Goal: Information Seeking & Learning: Learn about a topic

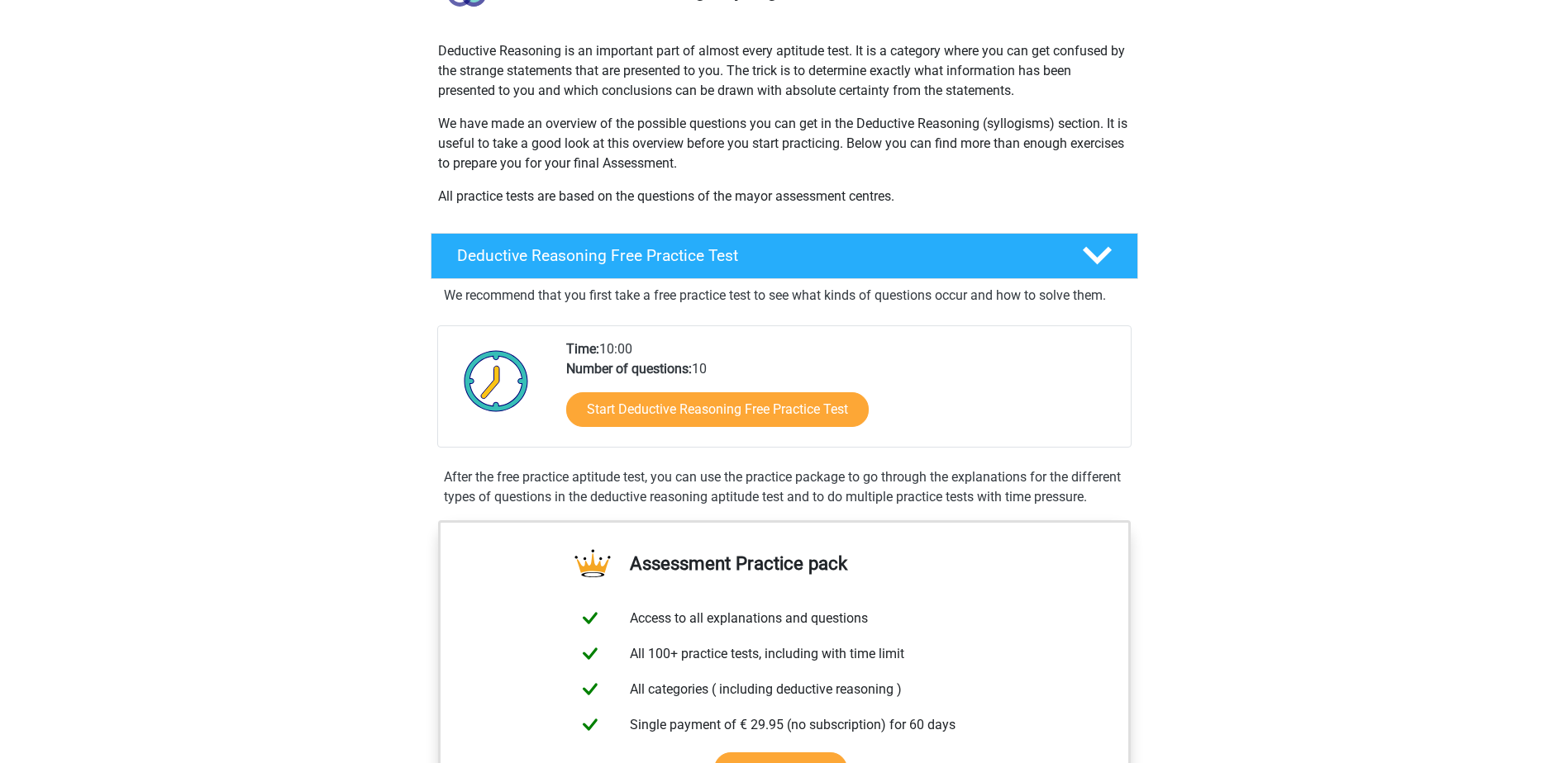
scroll to position [248, 0]
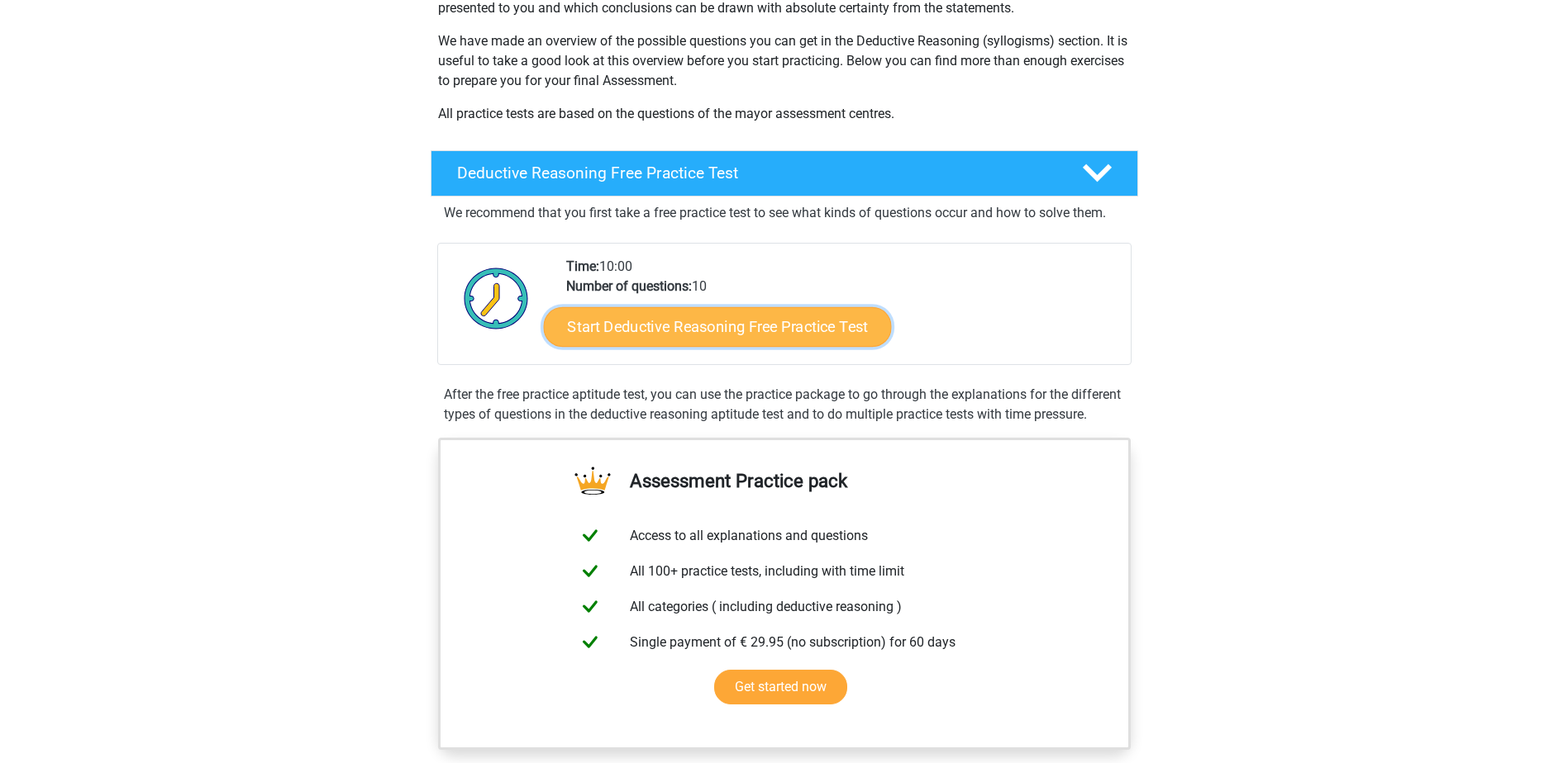
click at [668, 331] on link "Start Deductive Reasoning Free Practice Test" at bounding box center [717, 327] width 348 height 40
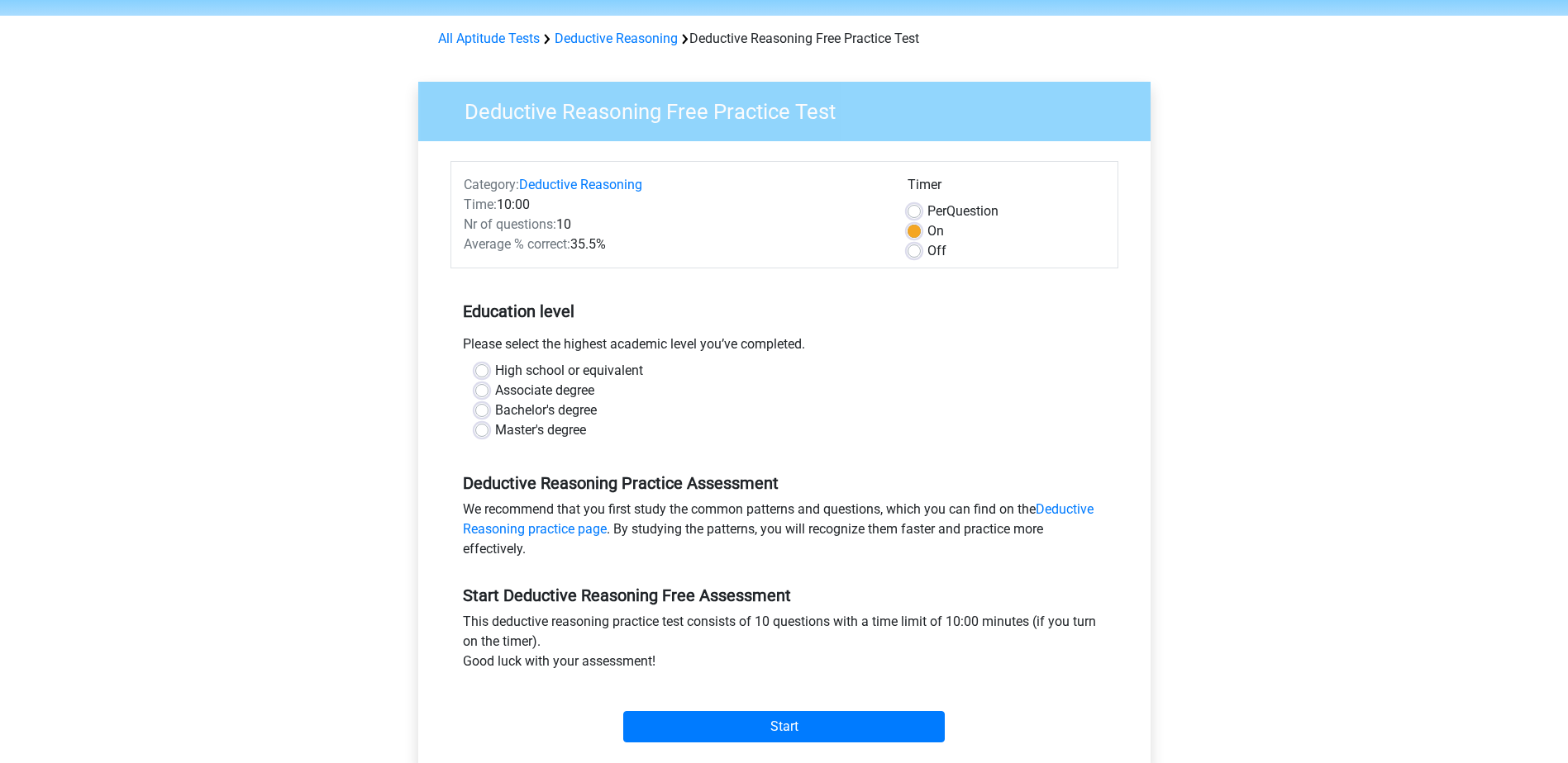
scroll to position [83, 0]
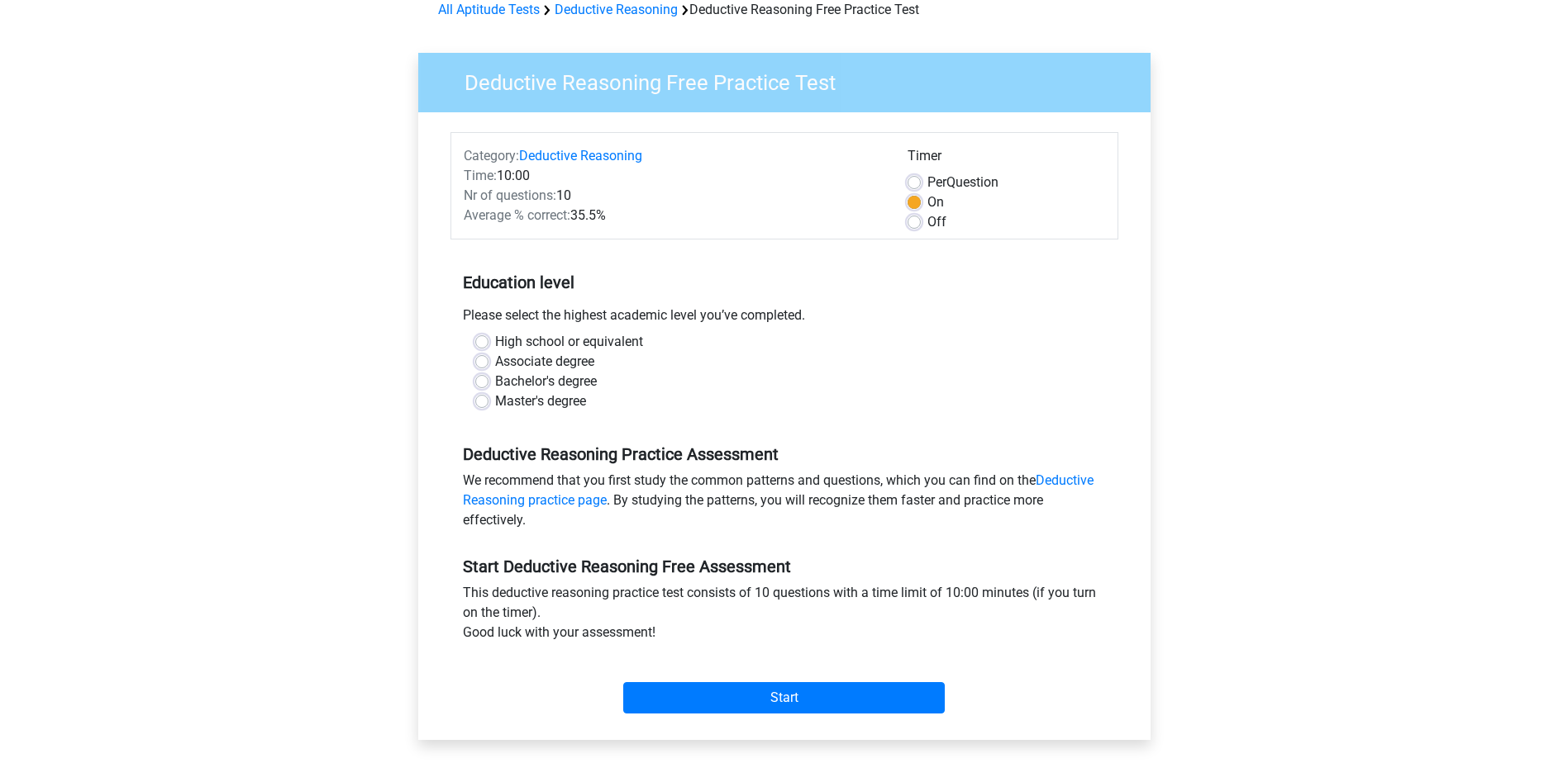
click at [495, 343] on label "High school or equivalent" at bounding box center [568, 342] width 148 height 20
click at [483, 343] on input "High school or equivalent" at bounding box center [482, 340] width 13 height 17
radio input "true"
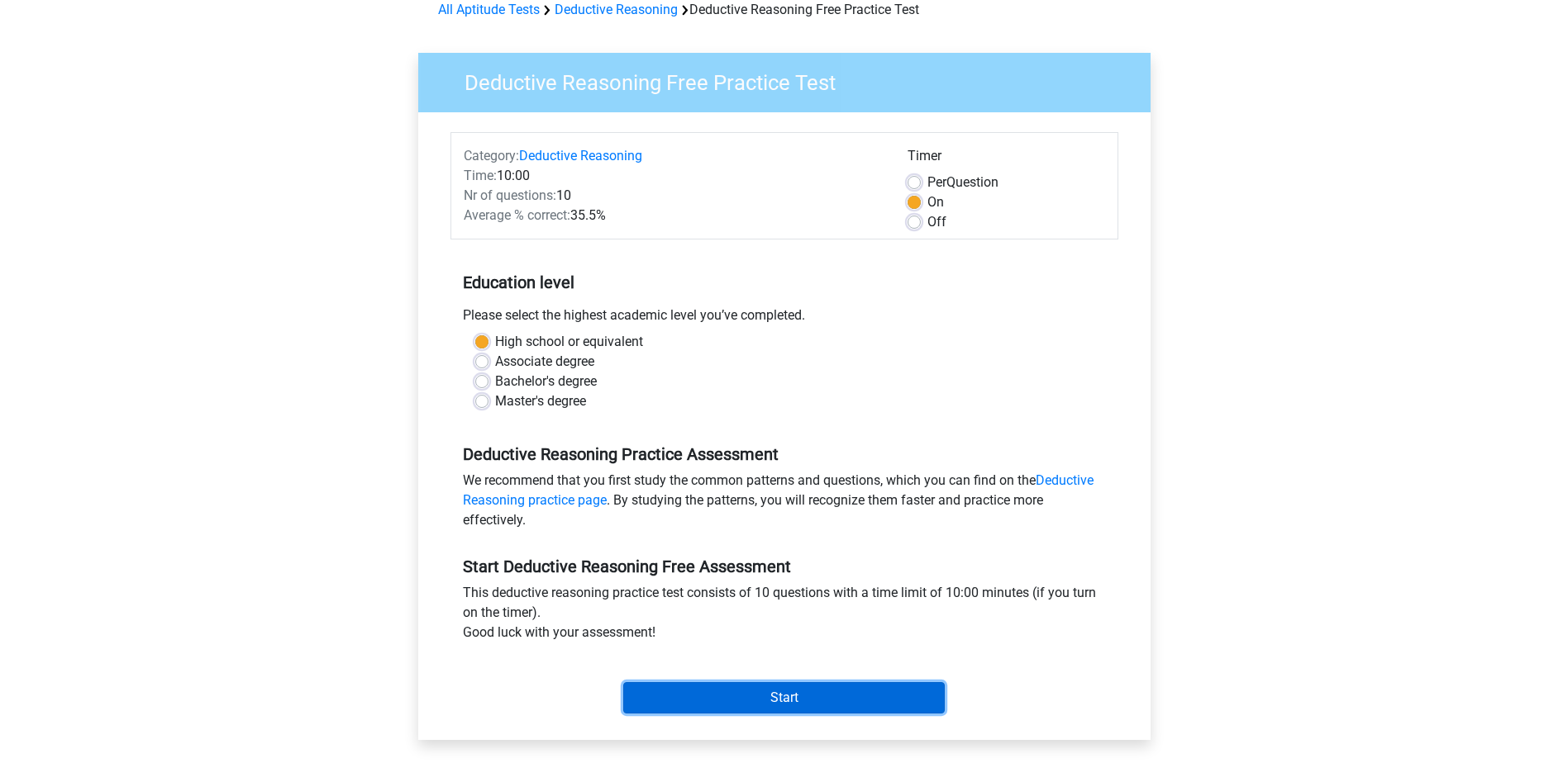
click at [797, 700] on input "Start" at bounding box center [784, 698] width 322 height 31
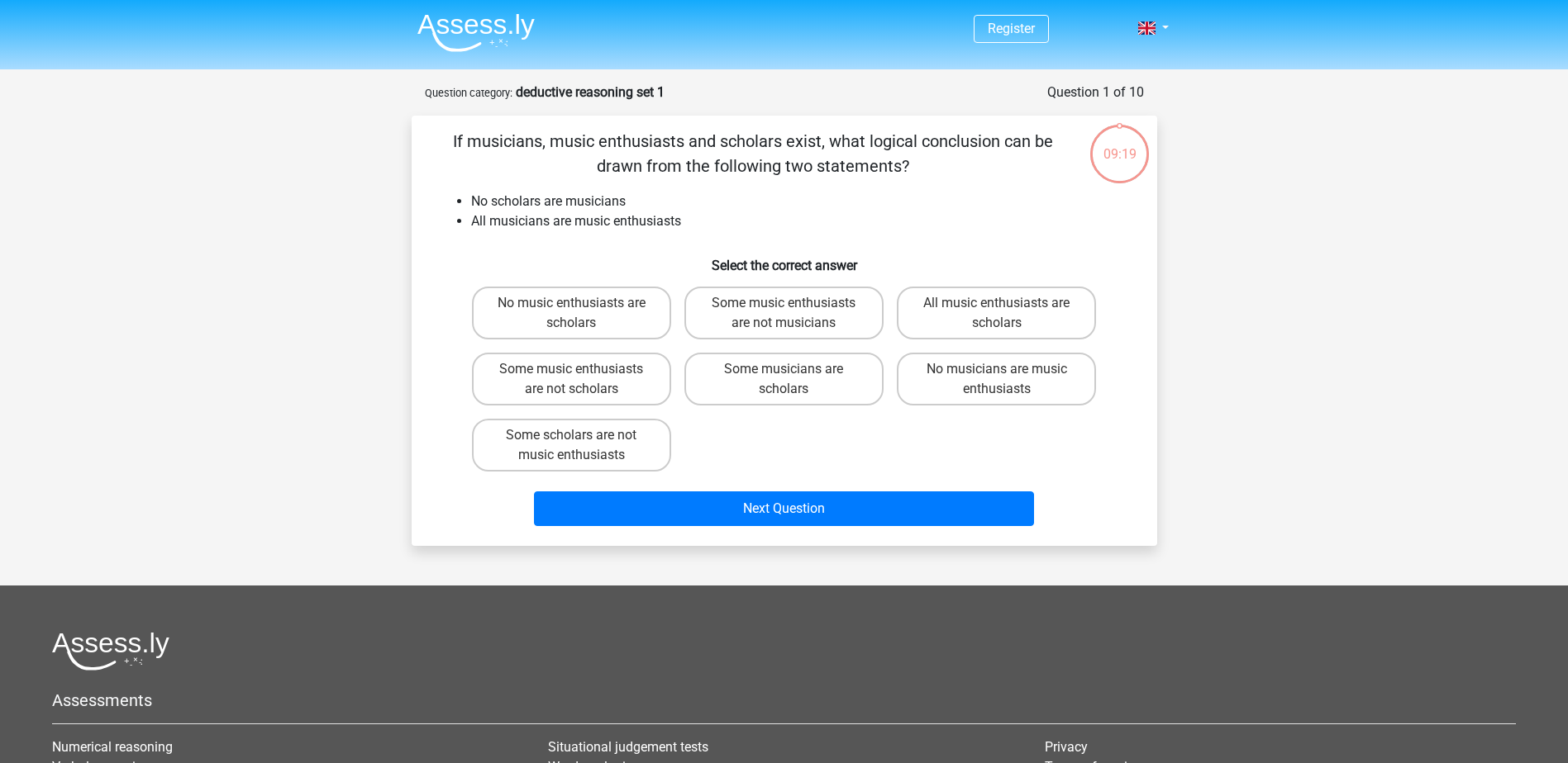
click at [1000, 309] on input "All music enthusiasts are scholars" at bounding box center [1002, 309] width 10 height 10
radio input "true"
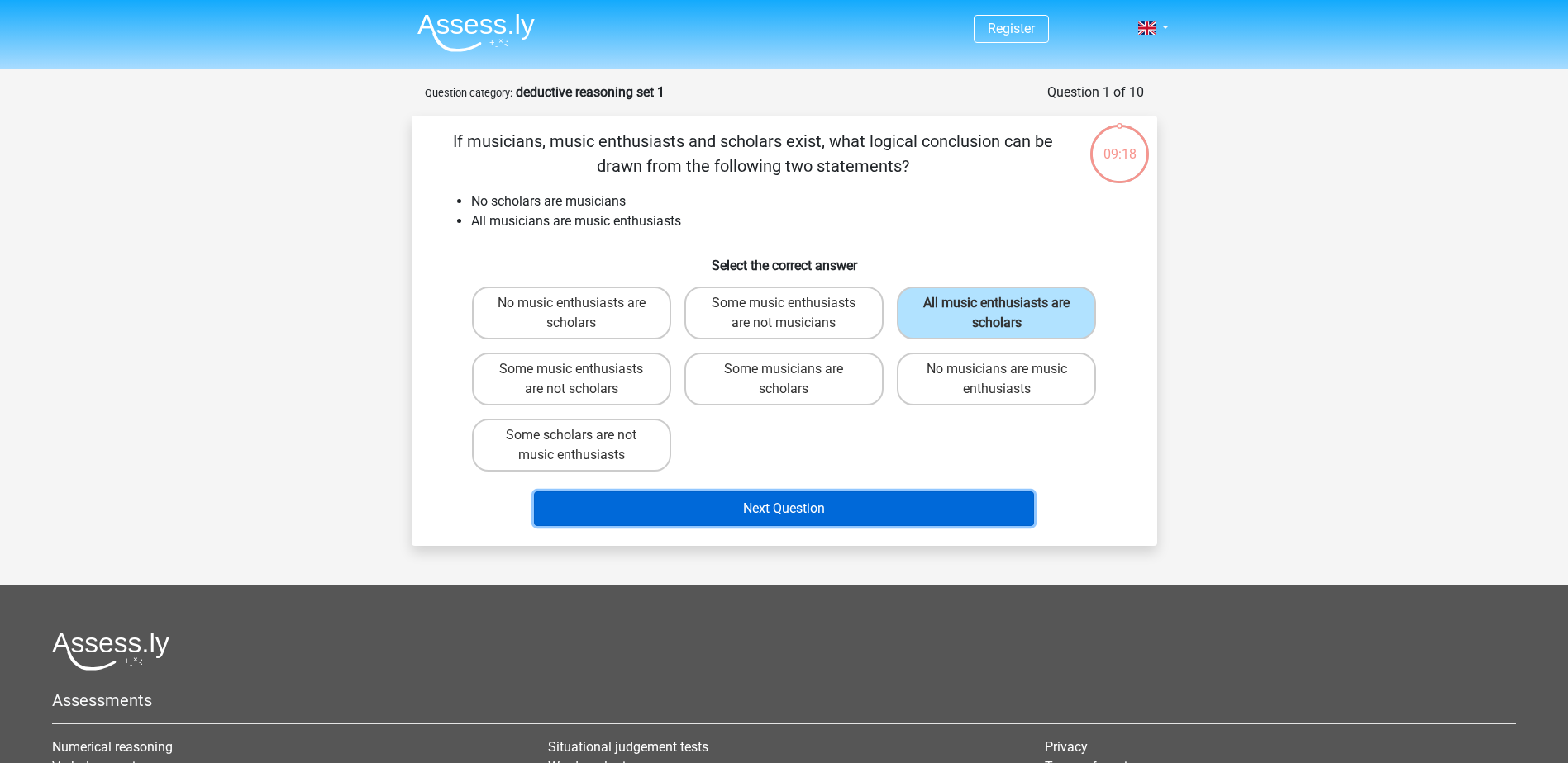
click at [821, 498] on button "Next Question" at bounding box center [783, 509] width 500 height 35
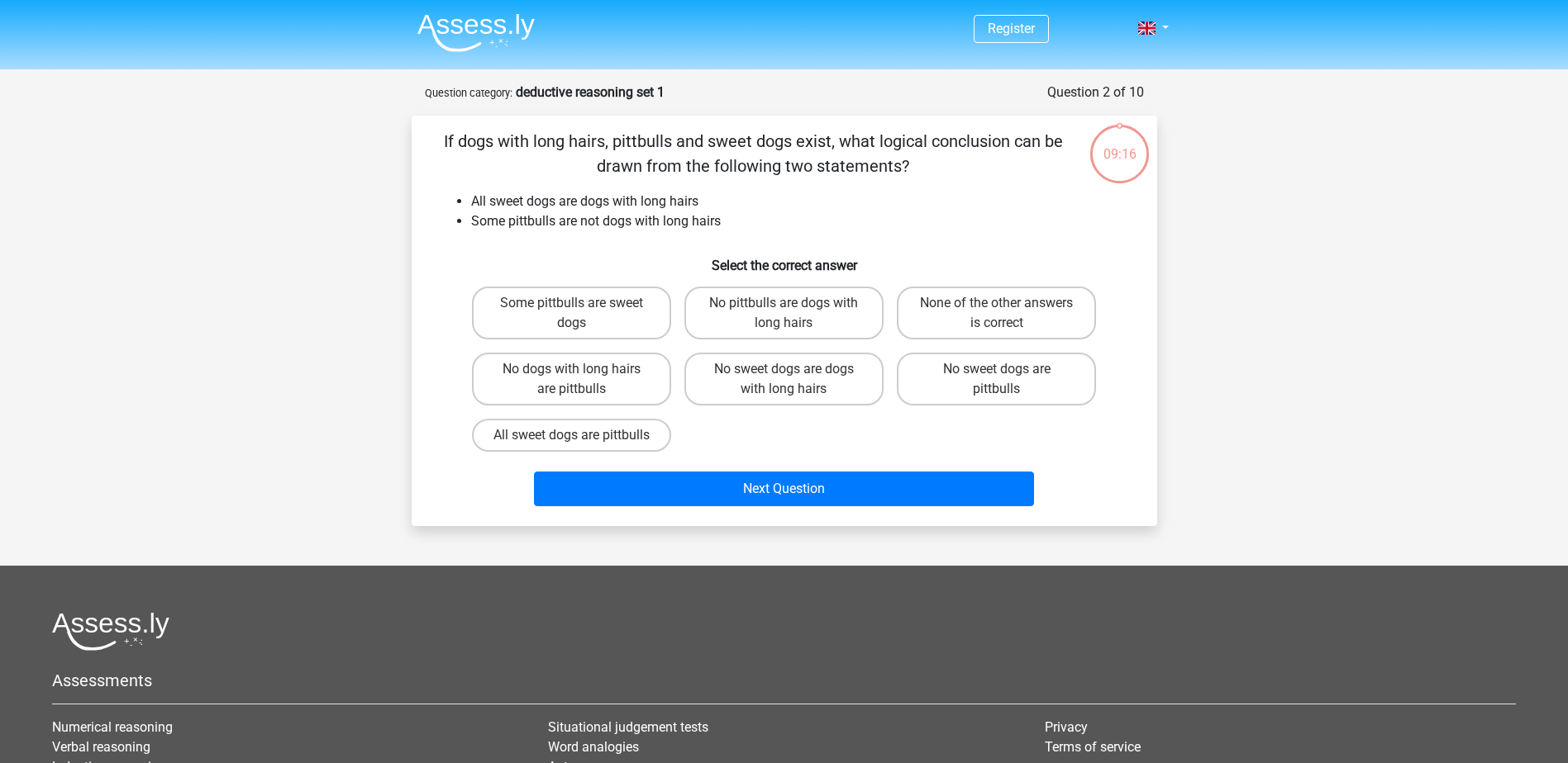
scroll to position [83, 0]
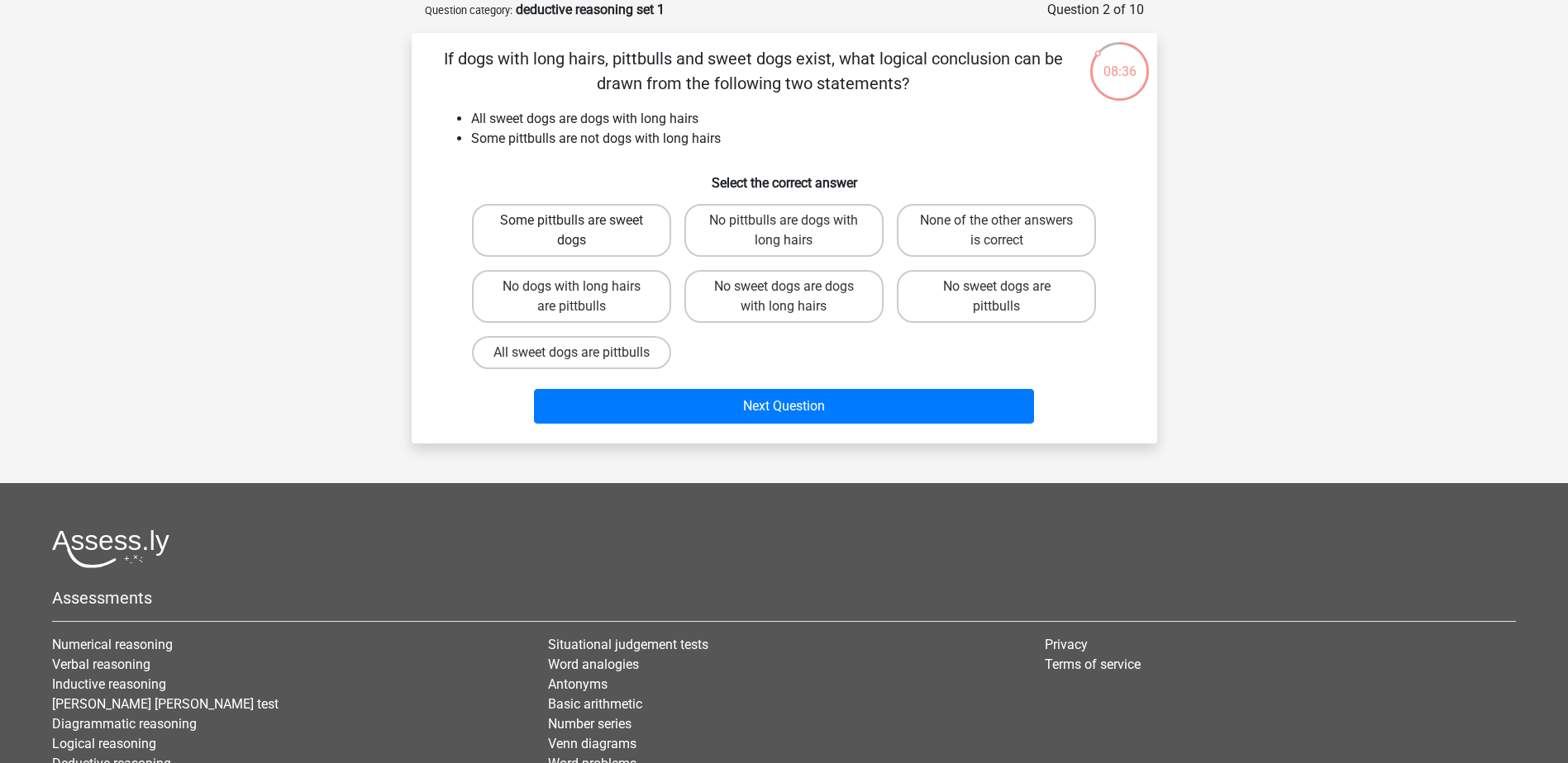
click at [544, 236] on label "Some pittbulls are sweet dogs" at bounding box center [571, 230] width 199 height 53
click at [571, 231] on input "Some pittbulls are sweet dogs" at bounding box center [576, 226] width 10 height 10
radio input "true"
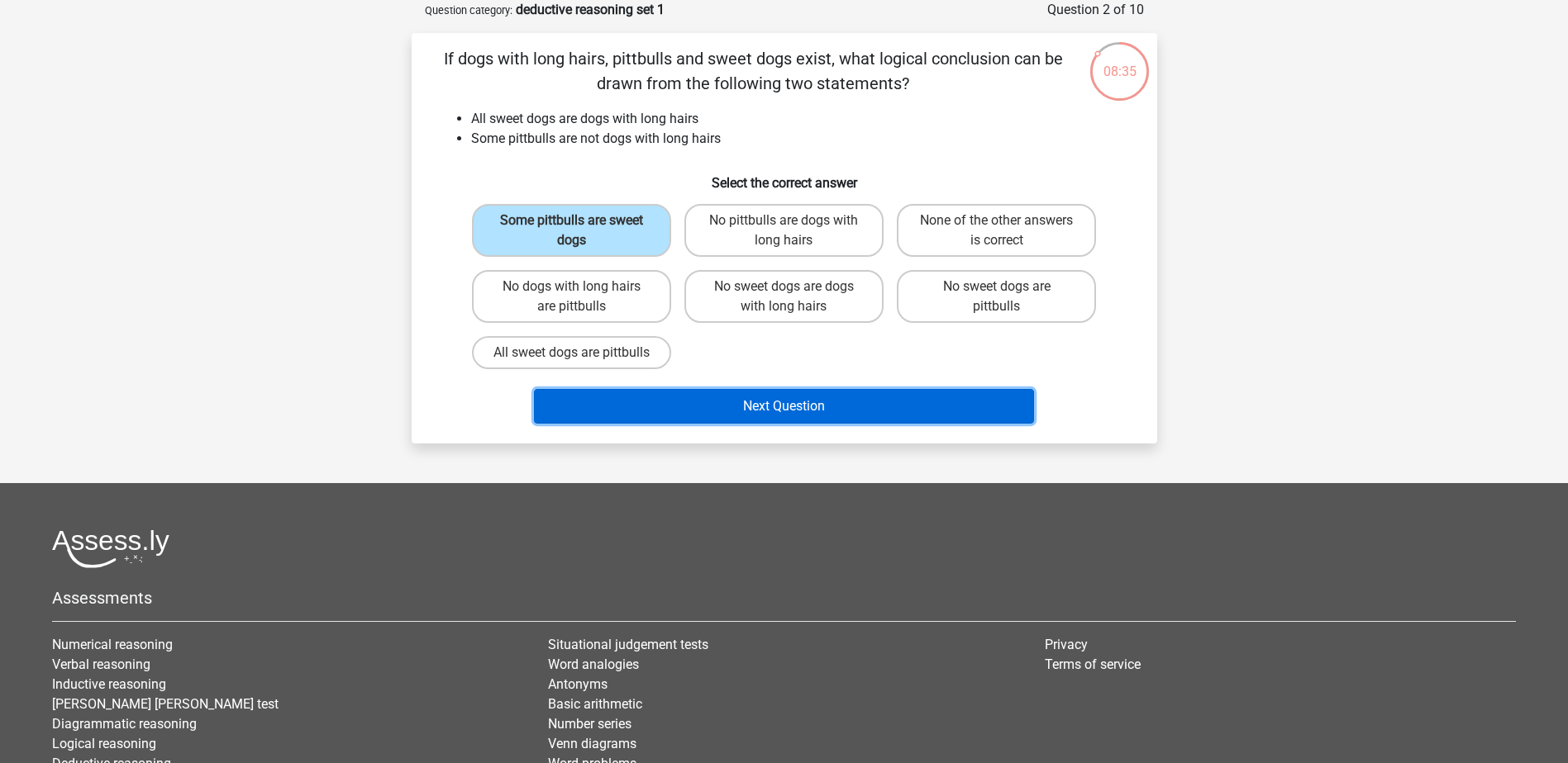
click at [742, 417] on button "Next Question" at bounding box center [783, 407] width 500 height 35
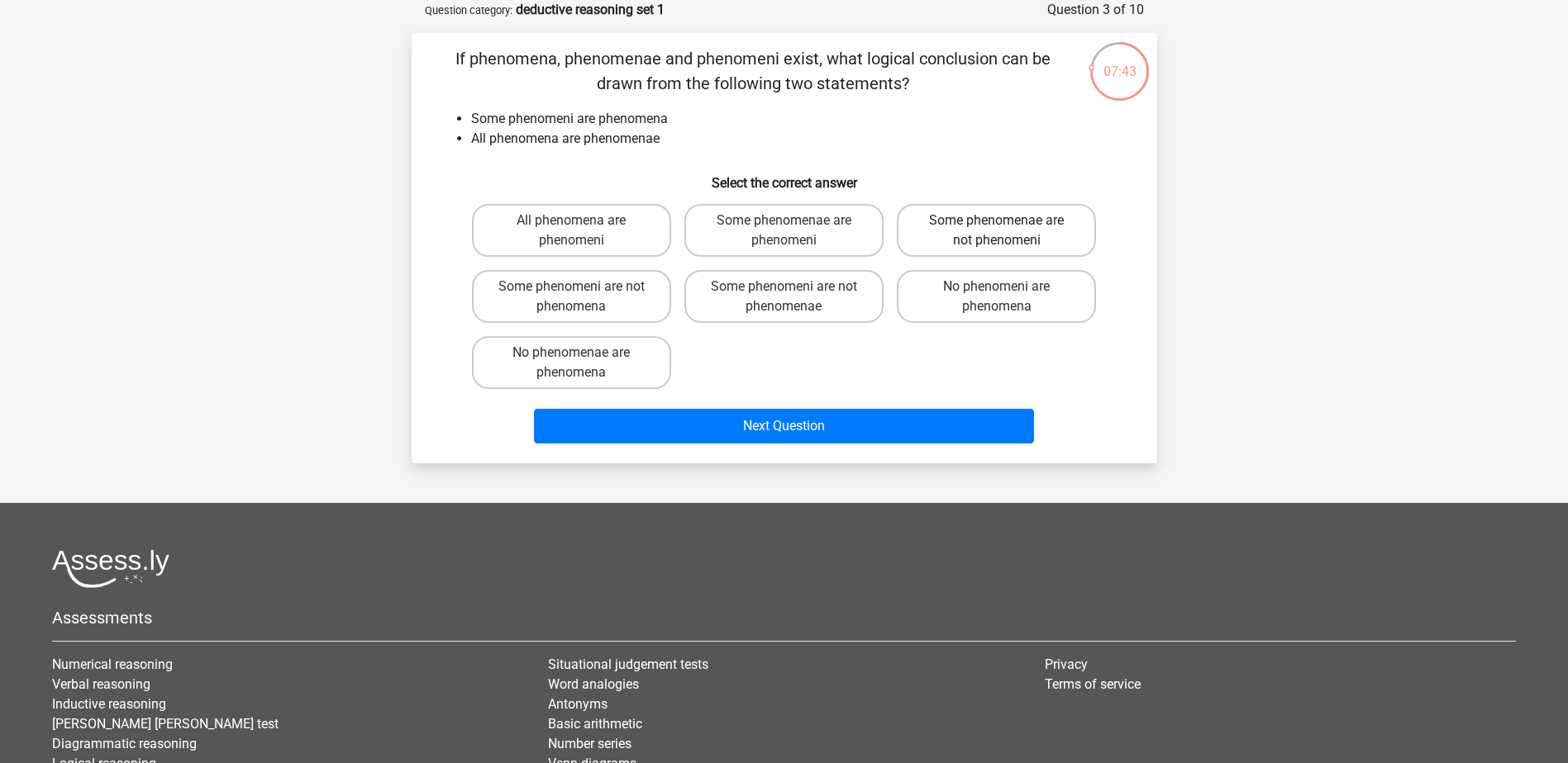
click at [998, 240] on label "Some phenomenae are not phenomeni" at bounding box center [996, 230] width 199 height 53
click at [998, 231] on input "Some phenomenae are not phenomeni" at bounding box center [1002, 226] width 10 height 10
radio input "true"
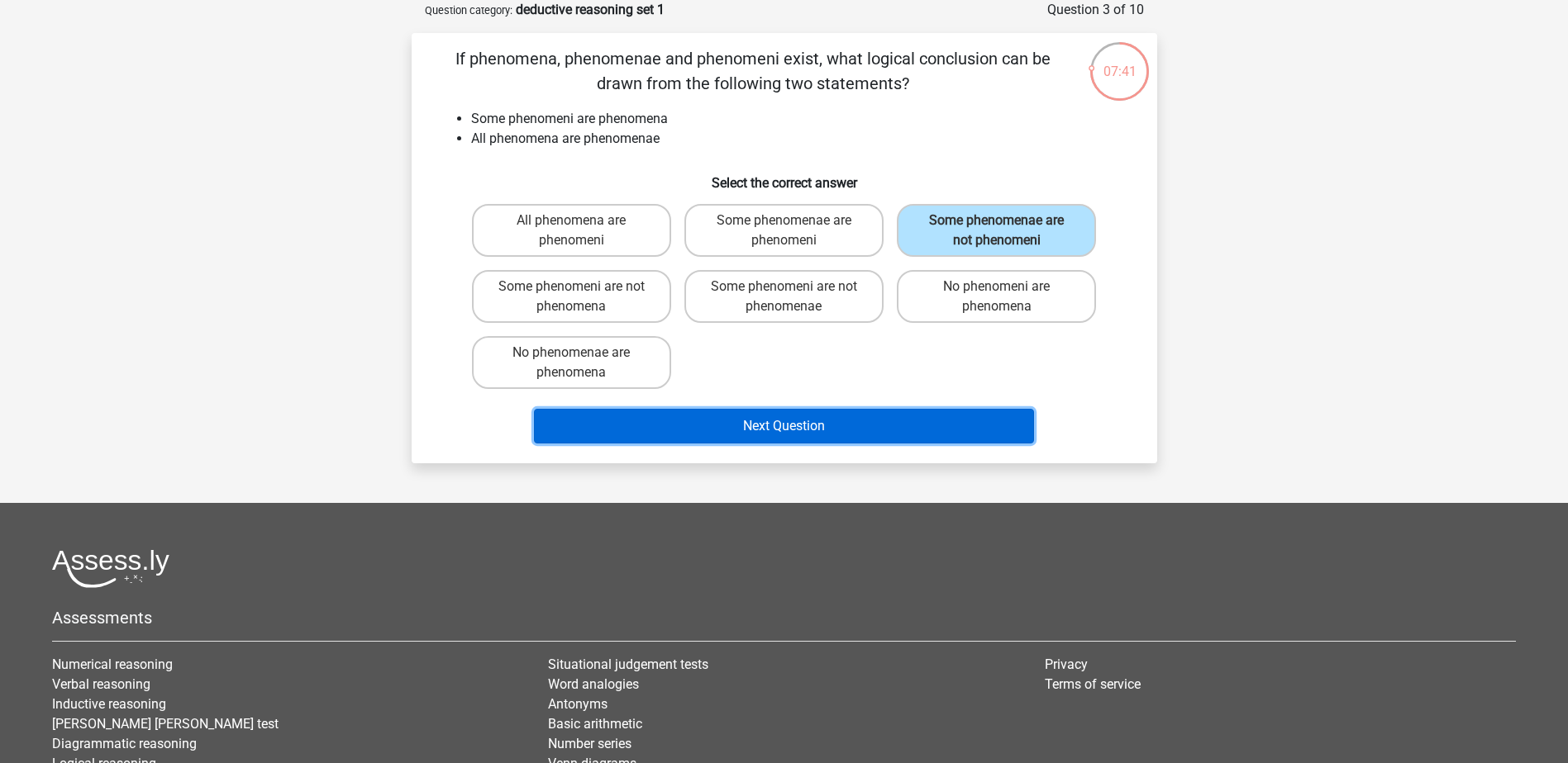
click at [808, 429] on button "Next Question" at bounding box center [783, 427] width 500 height 35
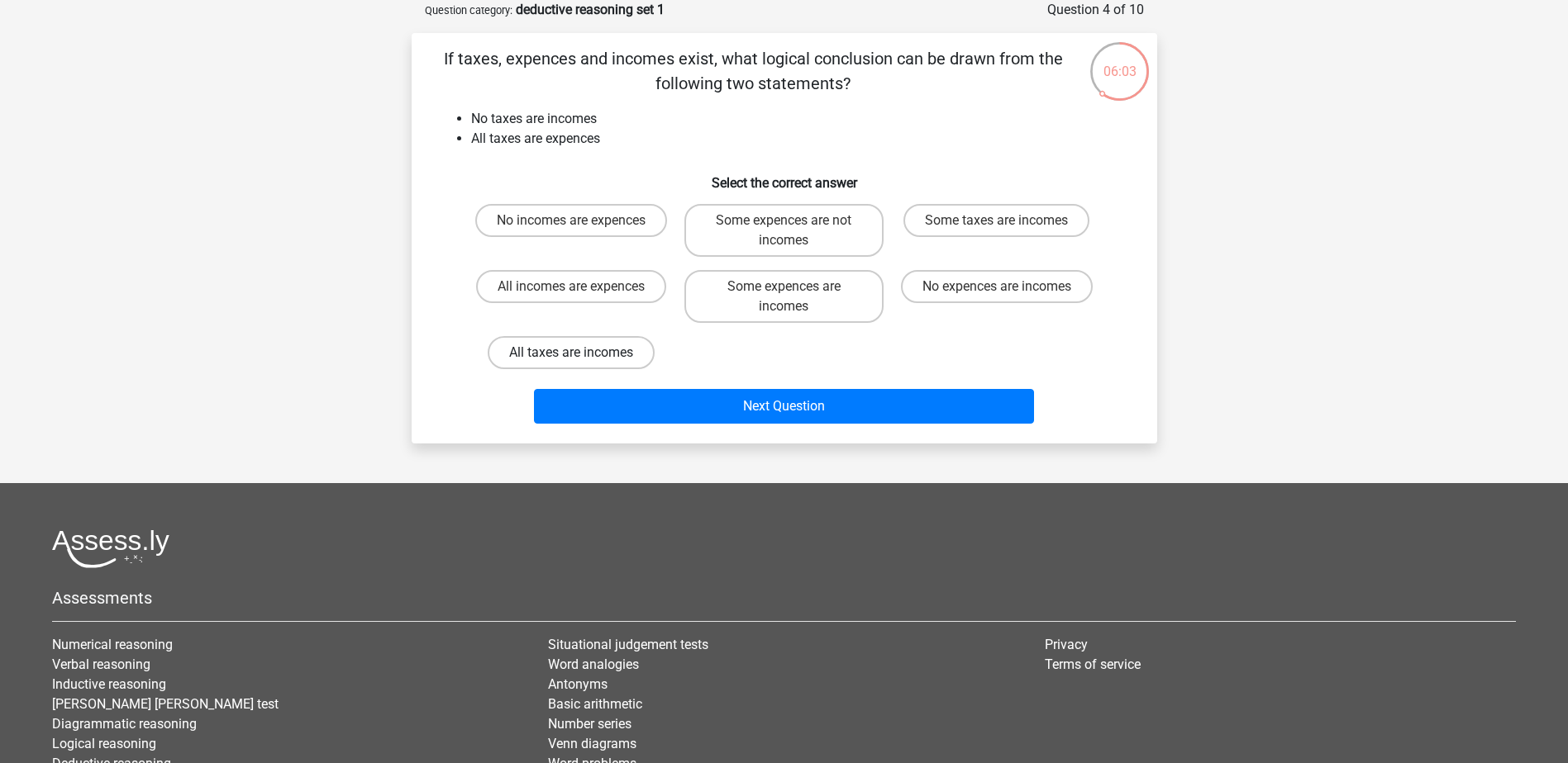
click at [592, 350] on label "All taxes are incomes" at bounding box center [571, 353] width 167 height 33
click at [581, 353] on input "All taxes are incomes" at bounding box center [576, 358] width 10 height 10
radio input "true"
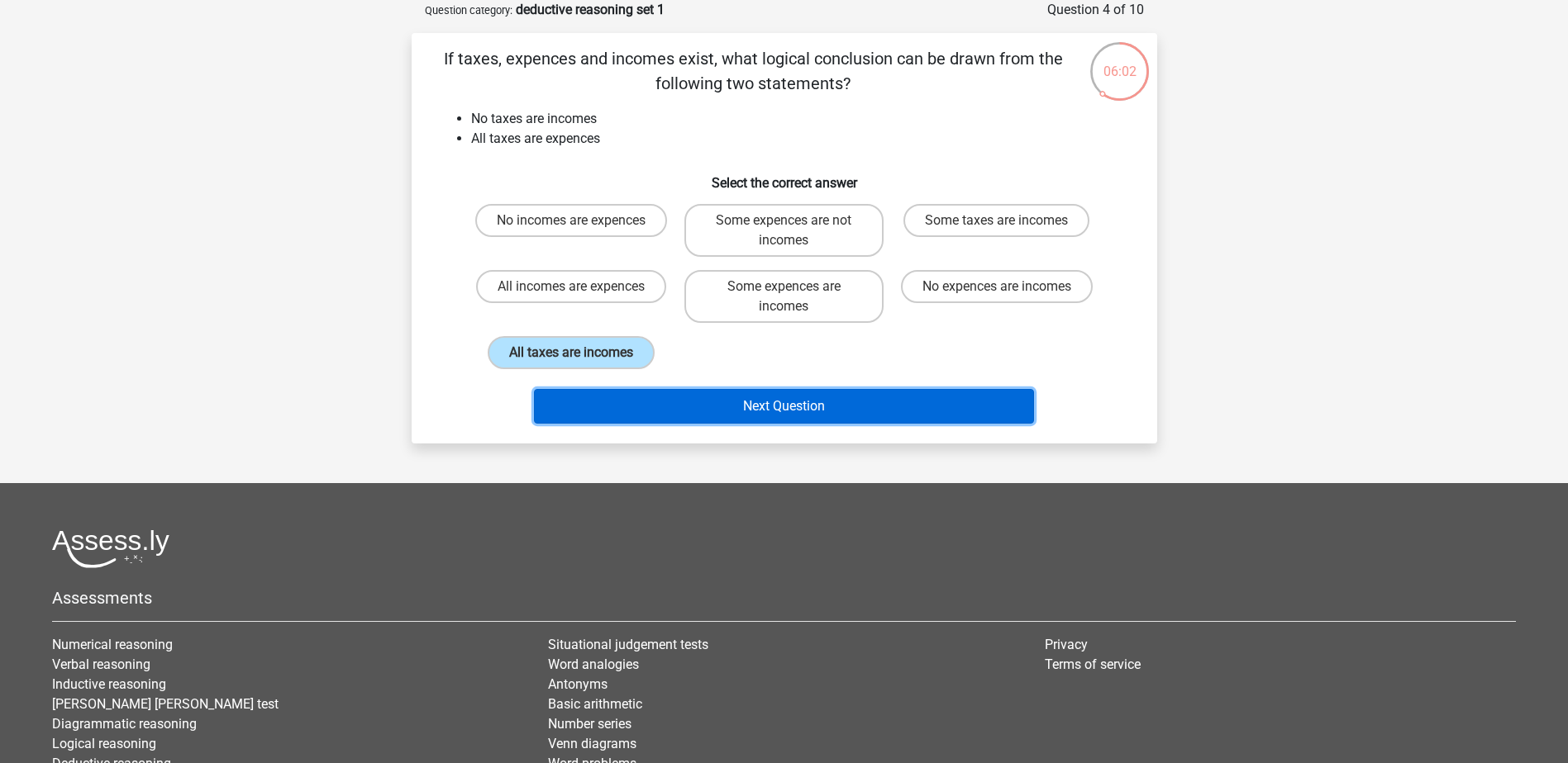
click at [781, 401] on button "Next Question" at bounding box center [783, 407] width 500 height 35
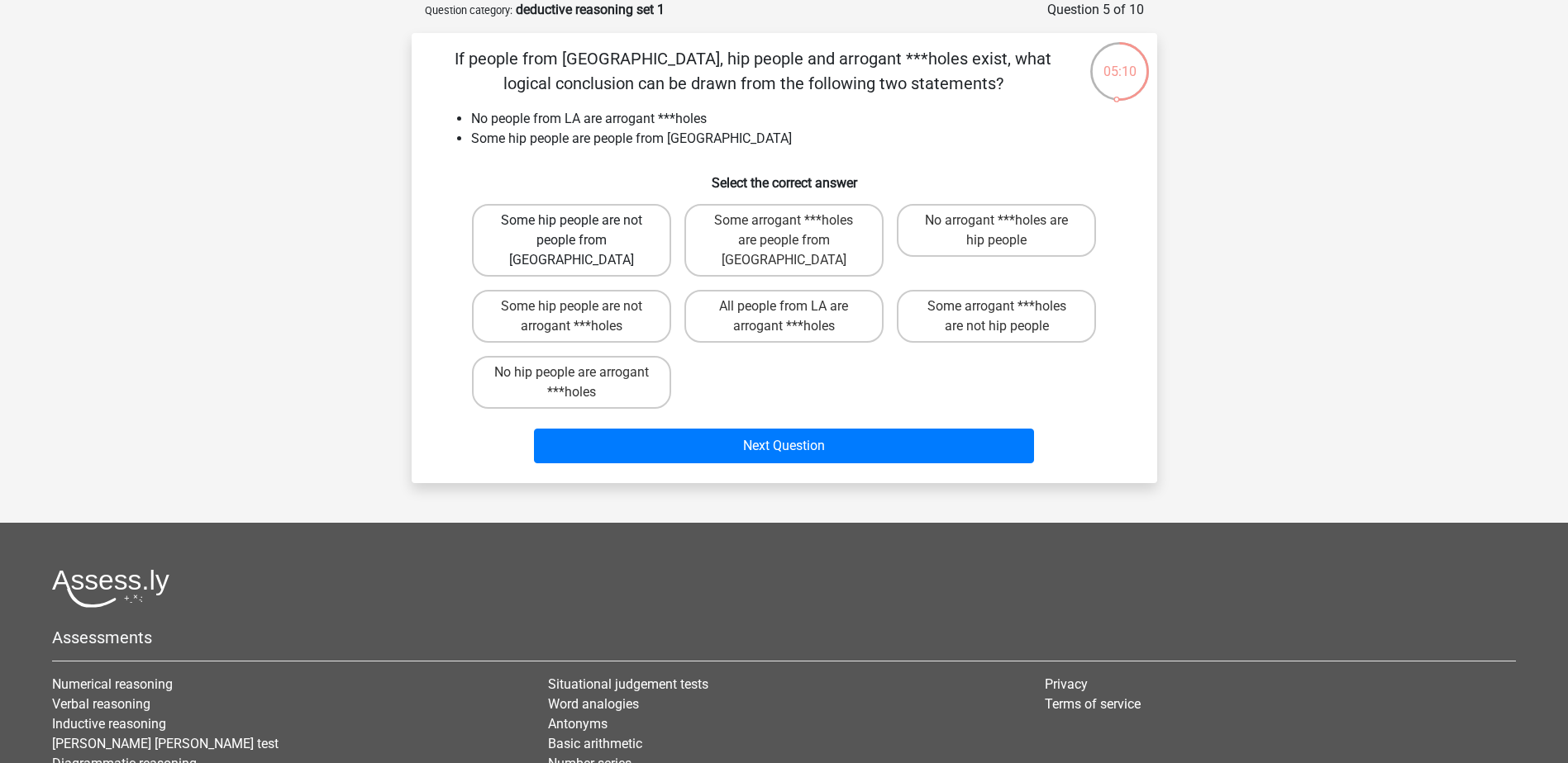
click at [571, 234] on label "Some hip people are not people from LA" at bounding box center [571, 241] width 199 height 73
click at [571, 231] on input "Some hip people are not people from LA" at bounding box center [576, 226] width 10 height 10
radio input "true"
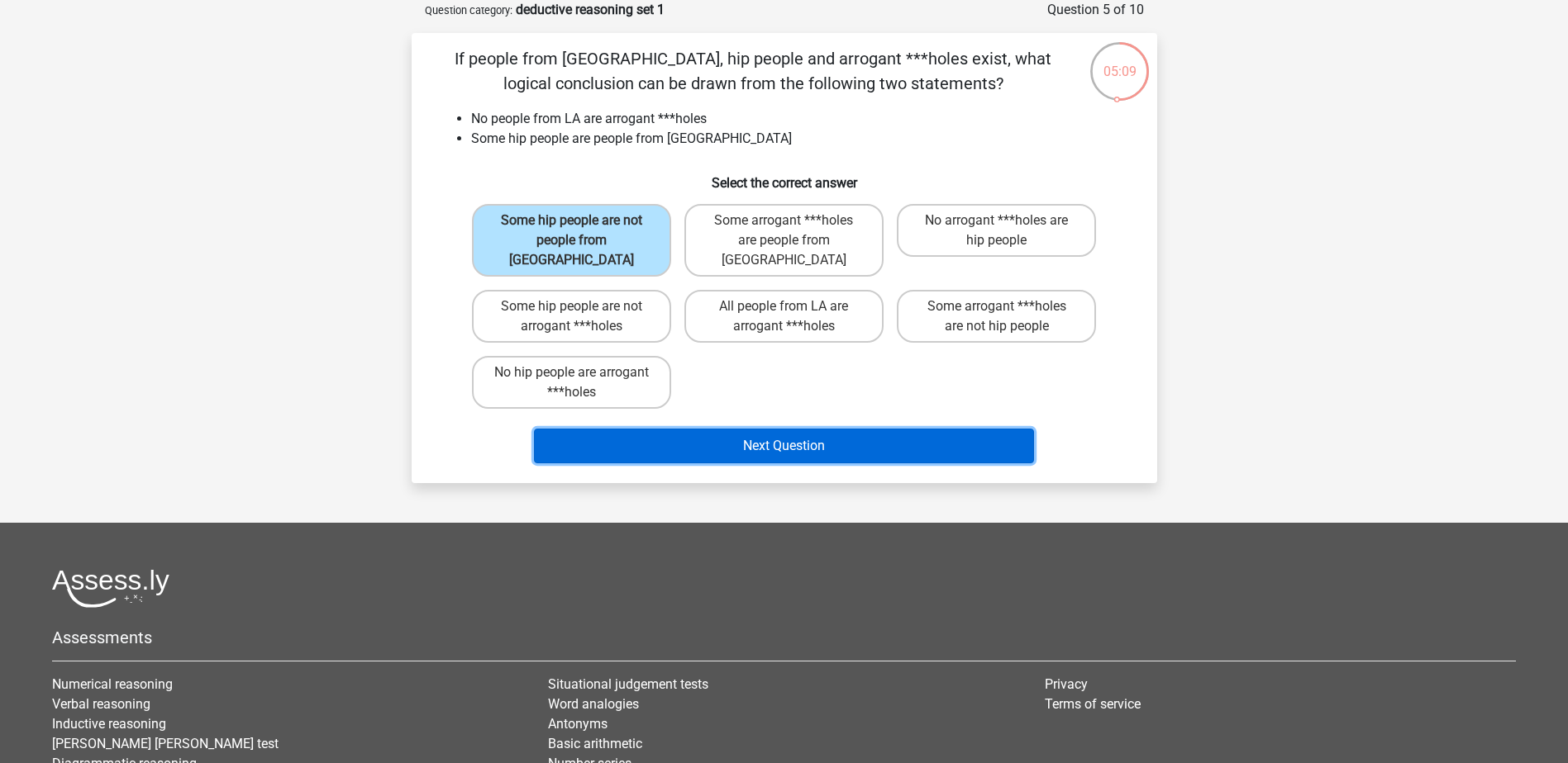
click at [796, 428] on button "Next Question" at bounding box center [783, 446] width 500 height 35
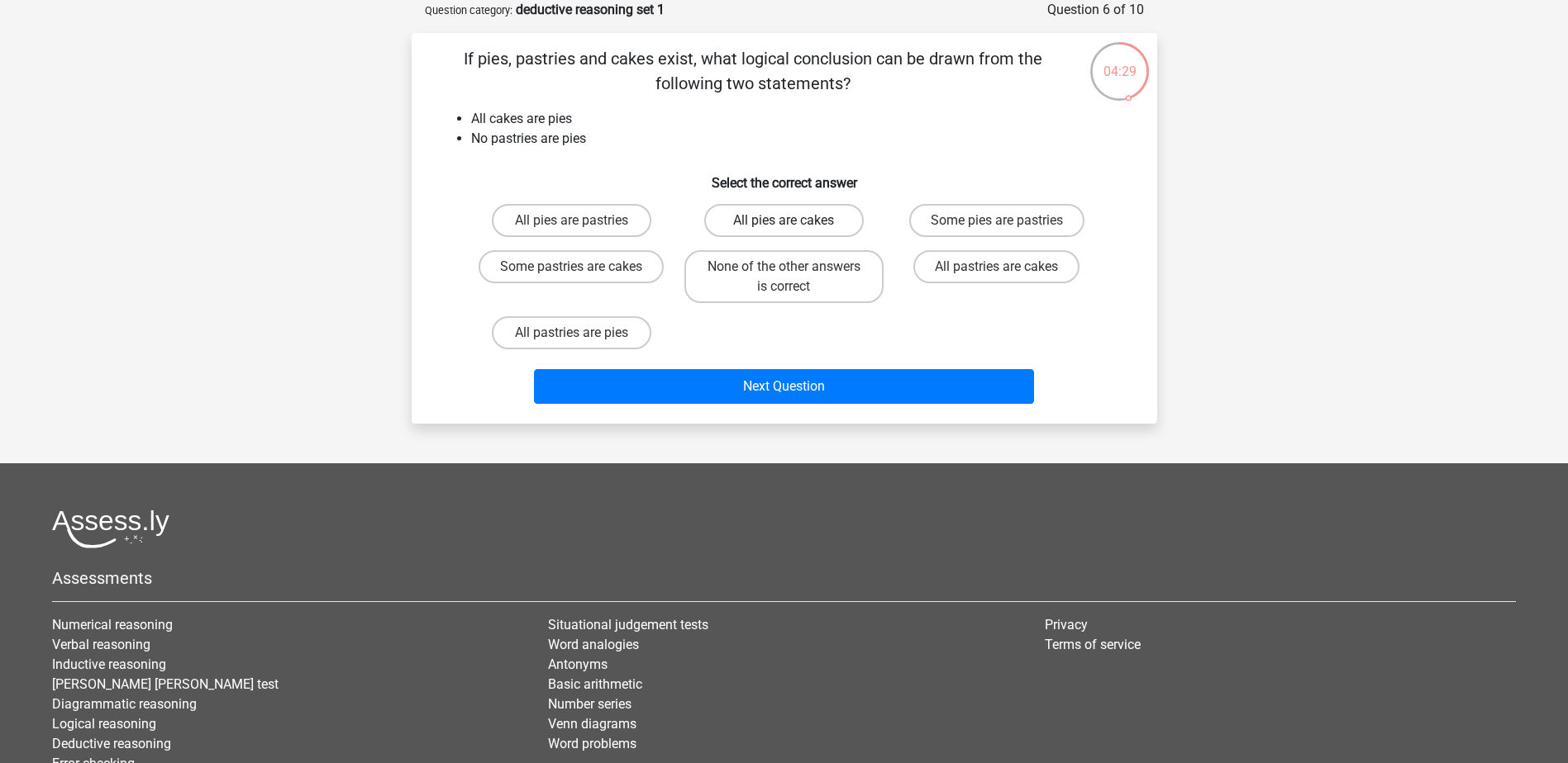
click at [820, 232] on label "All pies are cakes" at bounding box center [783, 221] width 159 height 33
click at [794, 231] on input "All pies are cakes" at bounding box center [788, 226] width 10 height 10
radio input "true"
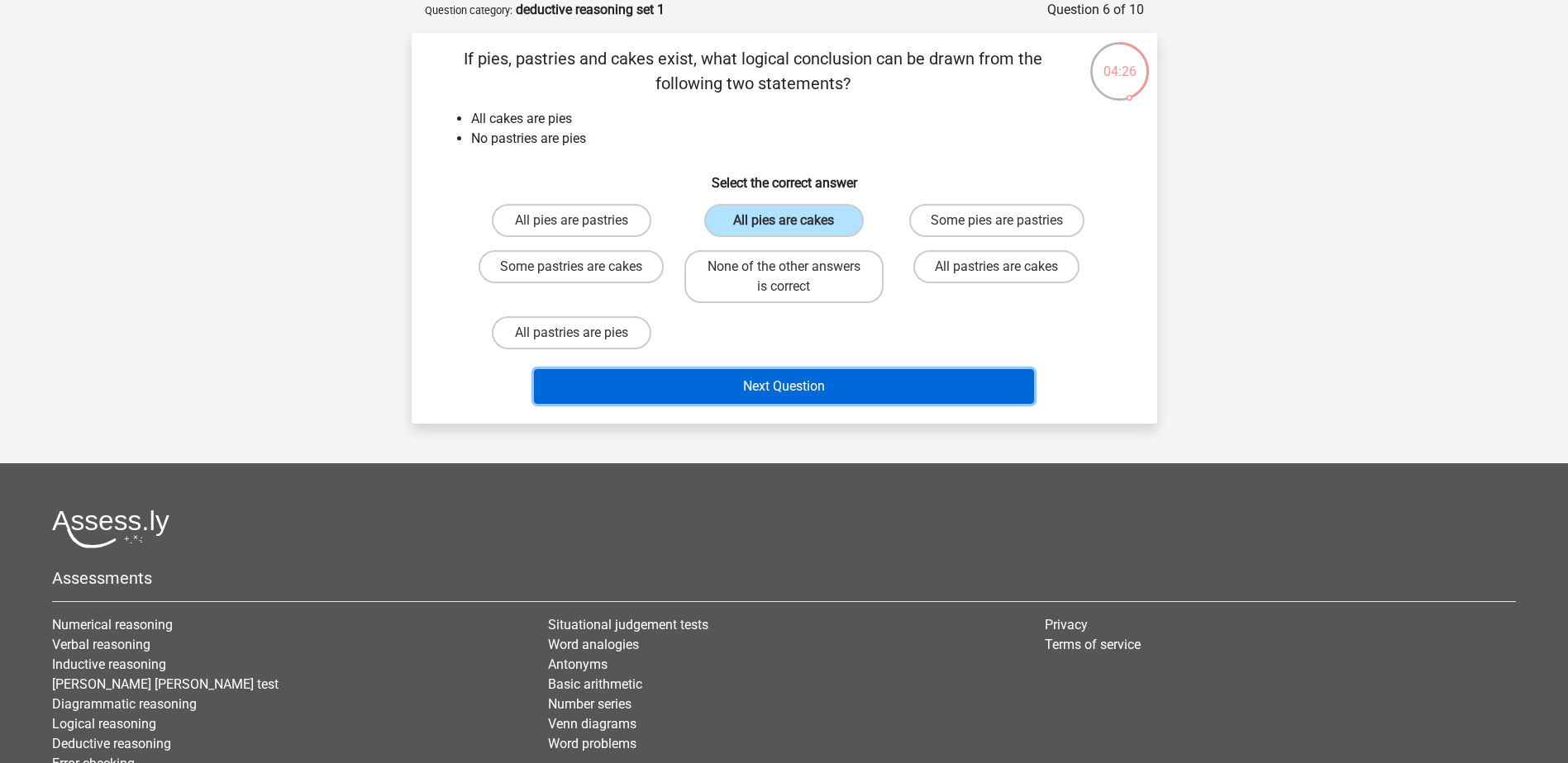
click at [806, 390] on button "Next Question" at bounding box center [783, 387] width 500 height 35
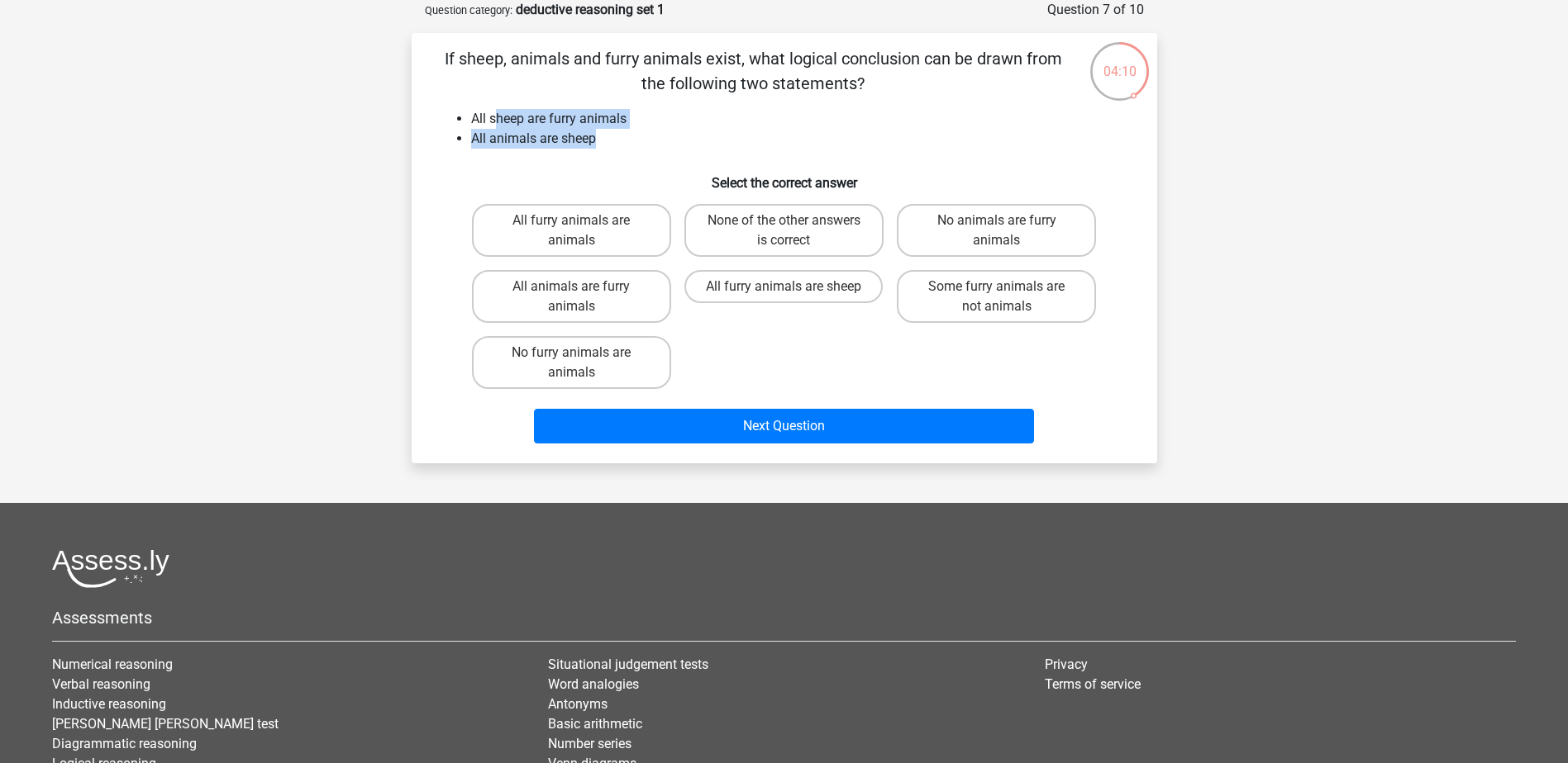
drag, startPoint x: 495, startPoint y: 115, endPoint x: 593, endPoint y: 143, distance: 101.9
click at [593, 143] on ul "All sheep are furry animals All animals are sheep" at bounding box center [784, 129] width 693 height 40
click at [586, 238] on label "All furry animals are animals" at bounding box center [571, 230] width 199 height 53
click at [581, 231] on input "All furry animals are animals" at bounding box center [576, 226] width 10 height 10
radio input "true"
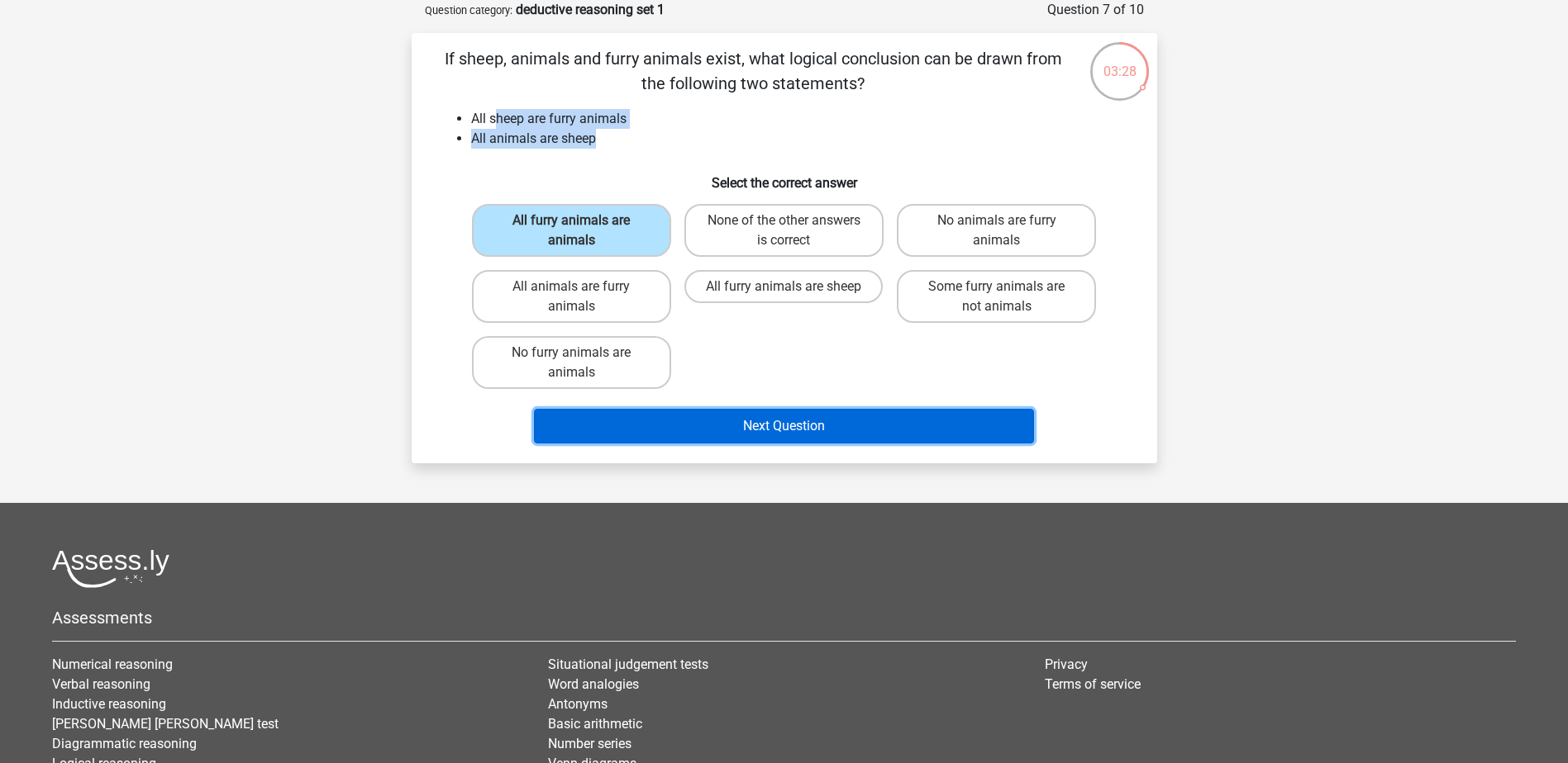
click at [814, 422] on button "Next Question" at bounding box center [783, 427] width 500 height 35
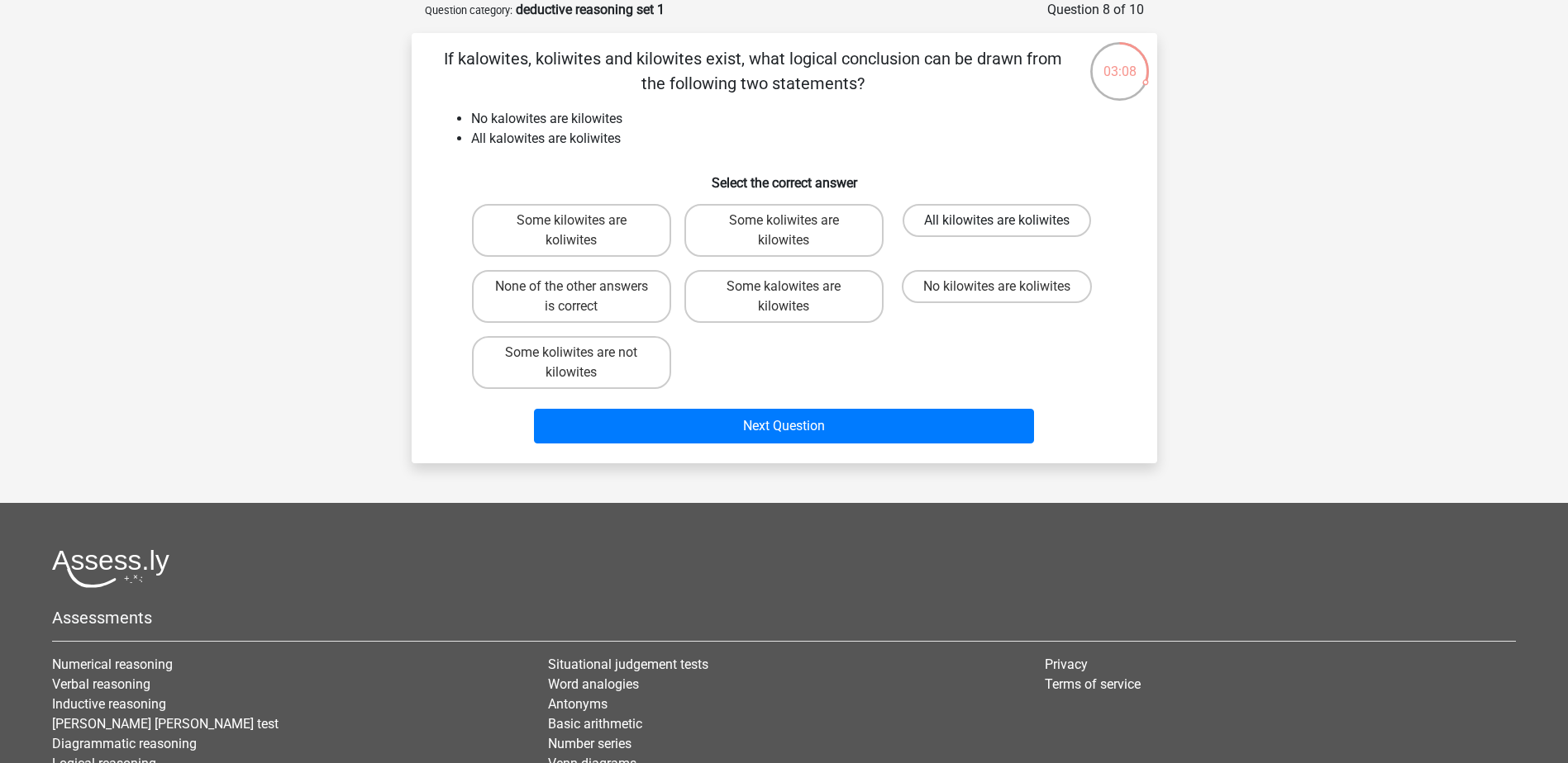
click at [938, 224] on label "All kilowites are koliwites" at bounding box center [996, 221] width 189 height 33
click at [997, 224] on input "All kilowites are koliwites" at bounding box center [1002, 226] width 10 height 10
radio input "true"
click at [828, 448] on div "Next Question" at bounding box center [784, 430] width 638 height 42
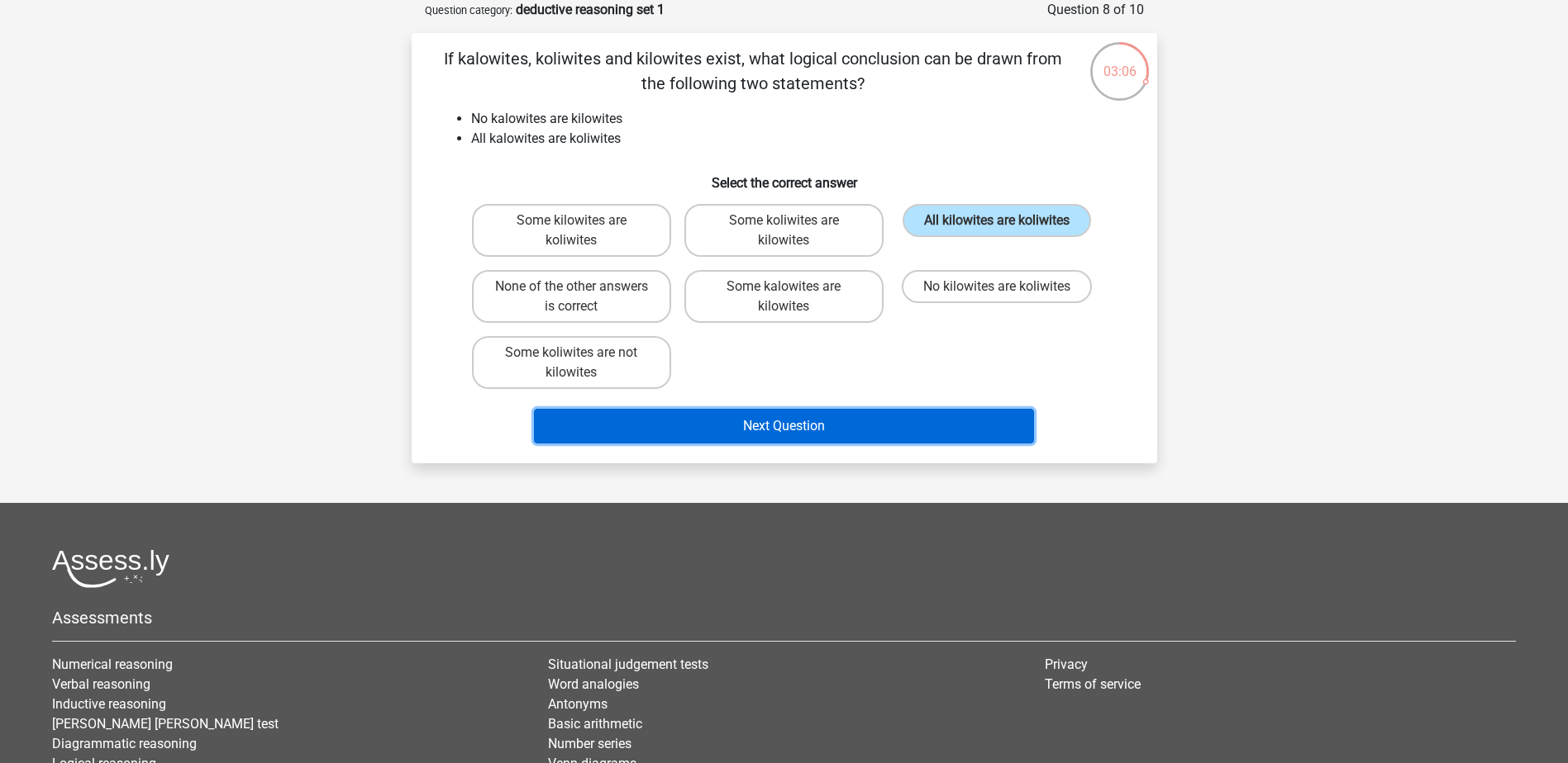
click at [814, 440] on button "Next Question" at bounding box center [783, 427] width 500 height 35
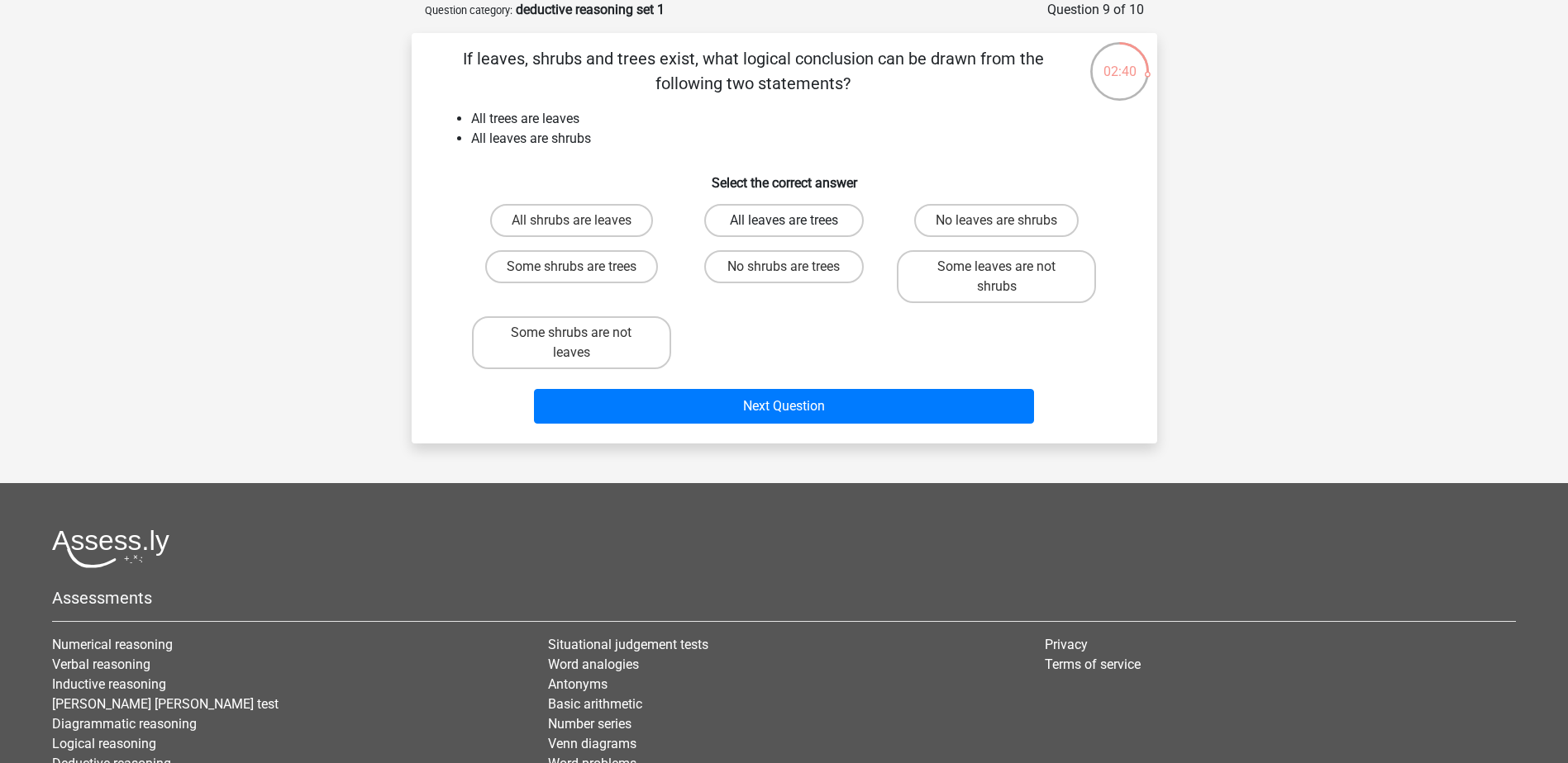
click at [757, 221] on label "All leaves are trees" at bounding box center [783, 221] width 159 height 33
click at [783, 221] on input "All leaves are trees" at bounding box center [788, 226] width 10 height 10
radio input "true"
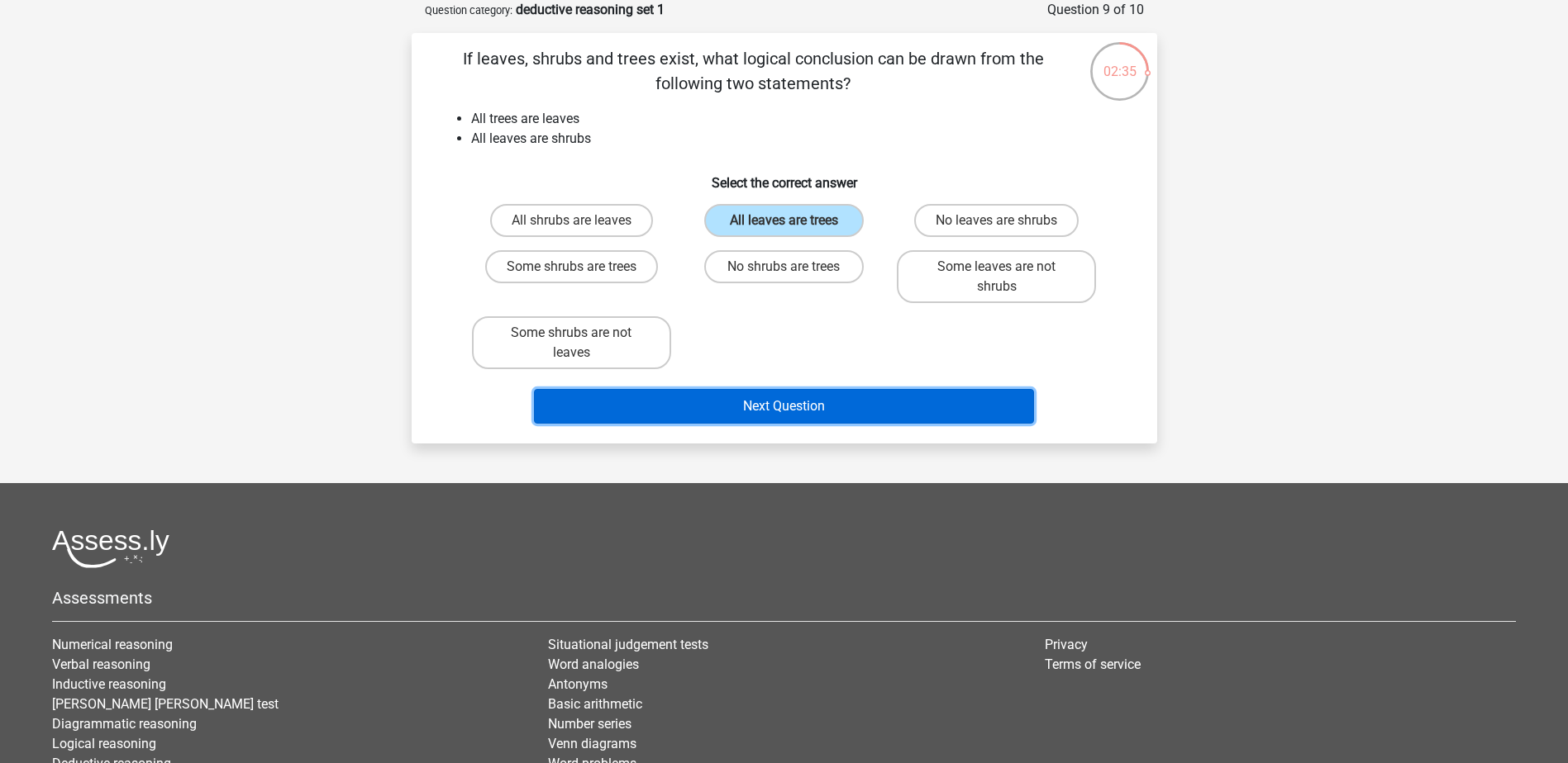
click at [778, 400] on button "Next Question" at bounding box center [783, 407] width 500 height 35
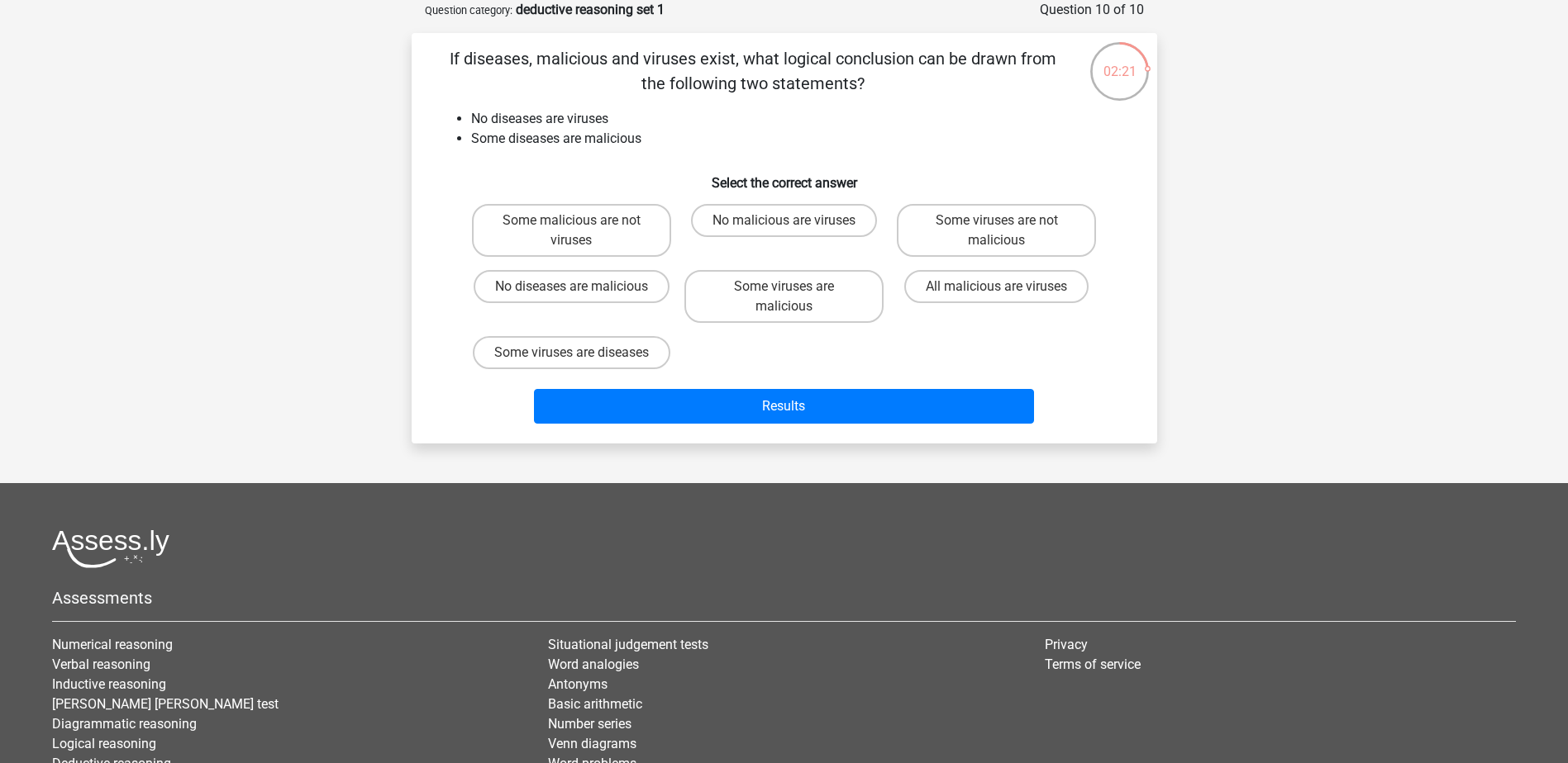
click at [579, 228] on input "Some malicious are not viruses" at bounding box center [576, 226] width 10 height 10
radio input "true"
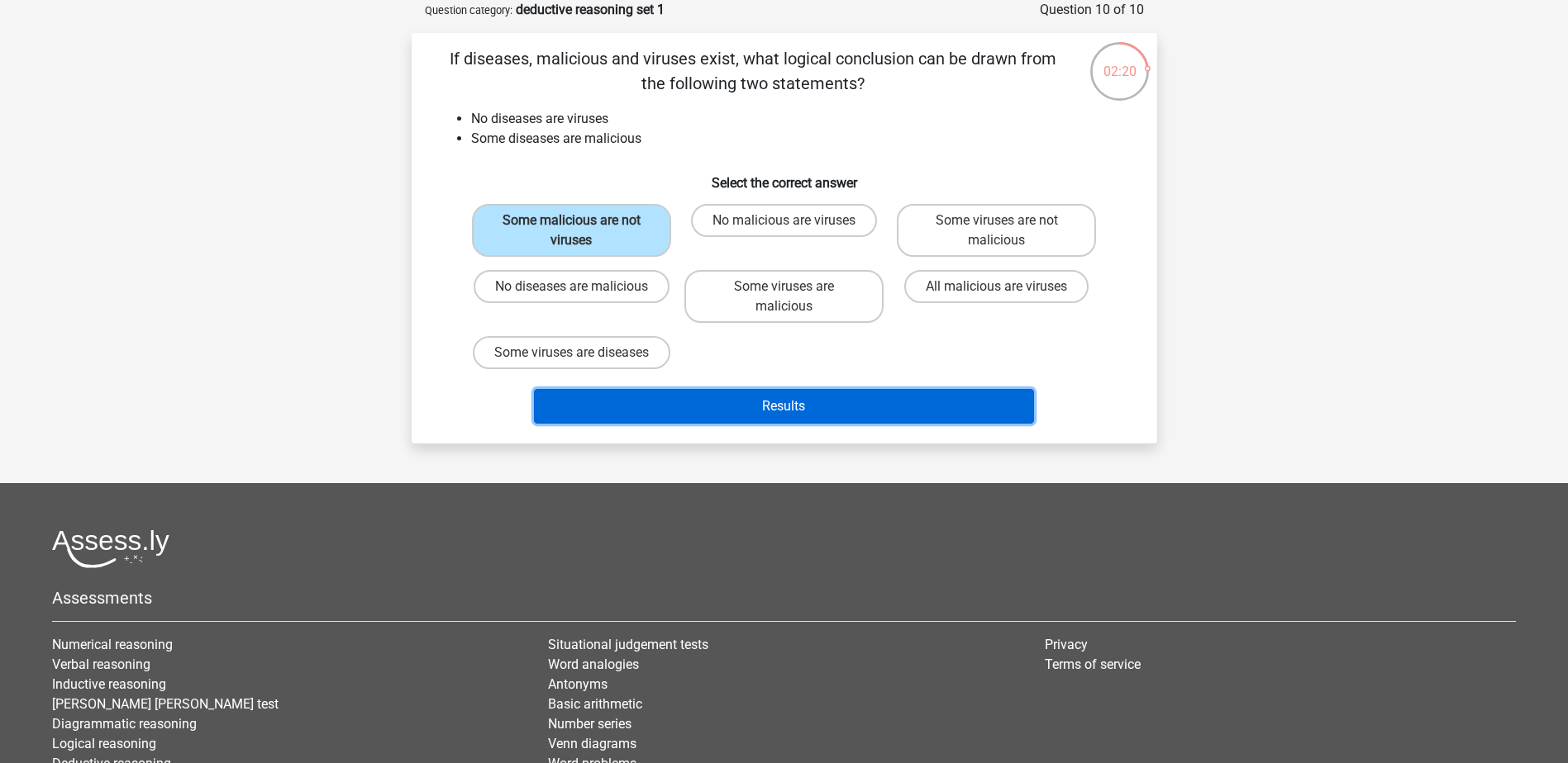
click at [764, 424] on button "Results" at bounding box center [783, 407] width 500 height 35
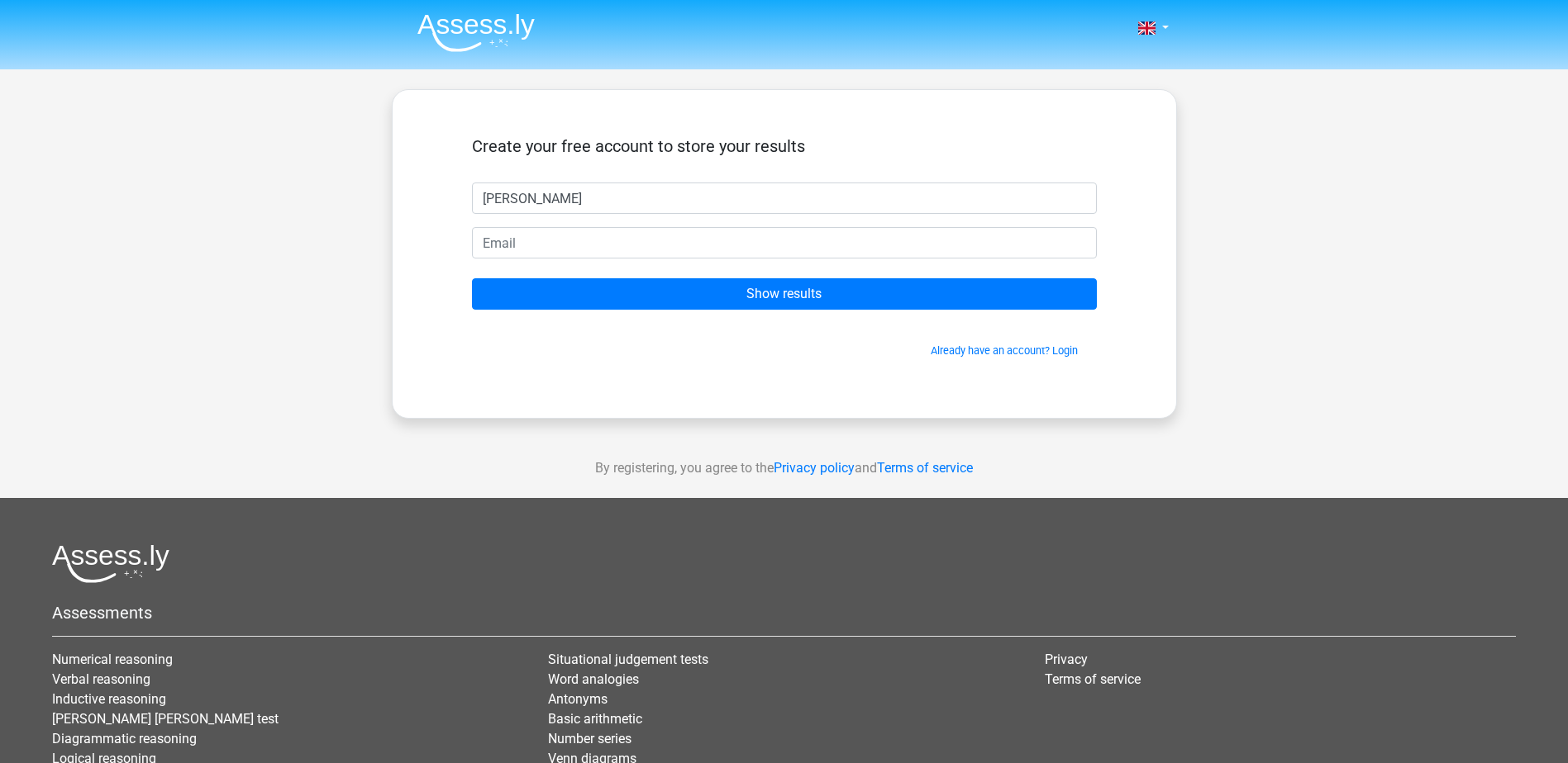
type input "marcy"
click at [516, 249] on input "email" at bounding box center [784, 242] width 625 height 31
type input "bdebrat@aol.com"
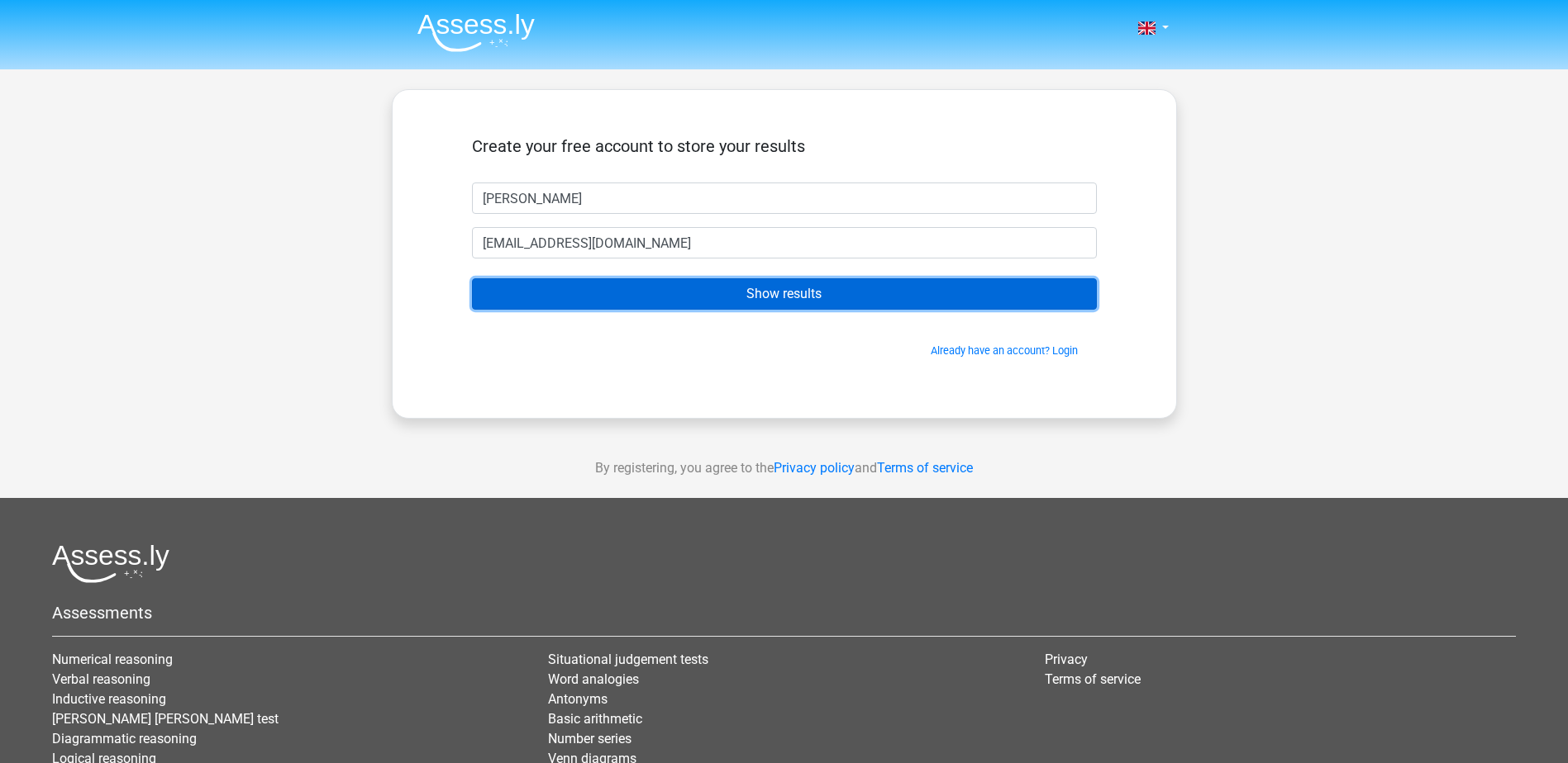
click at [661, 303] on input "Show results" at bounding box center [784, 294] width 625 height 31
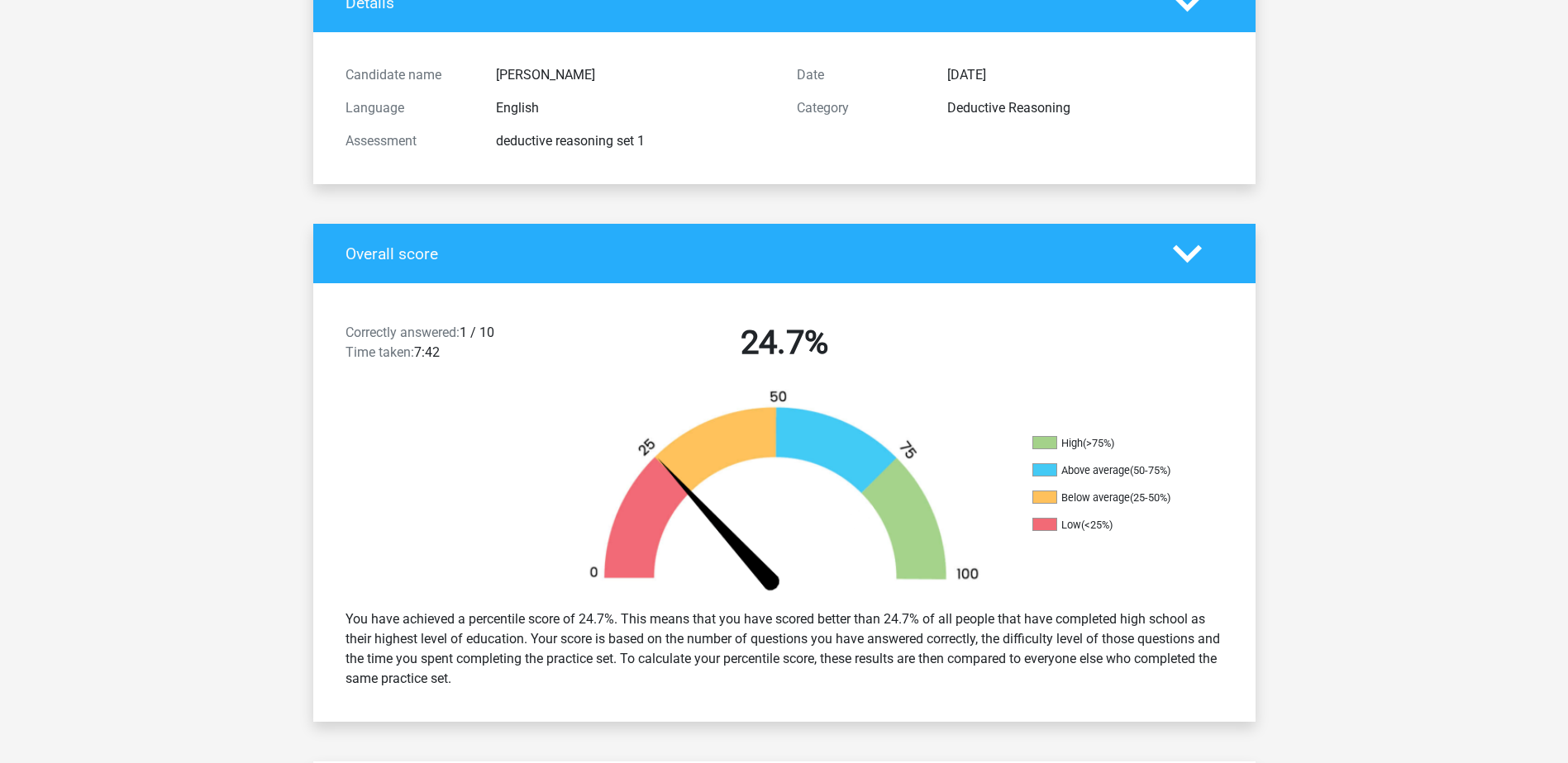
scroll to position [165, 0]
